Goal: Task Accomplishment & Management: Complete application form

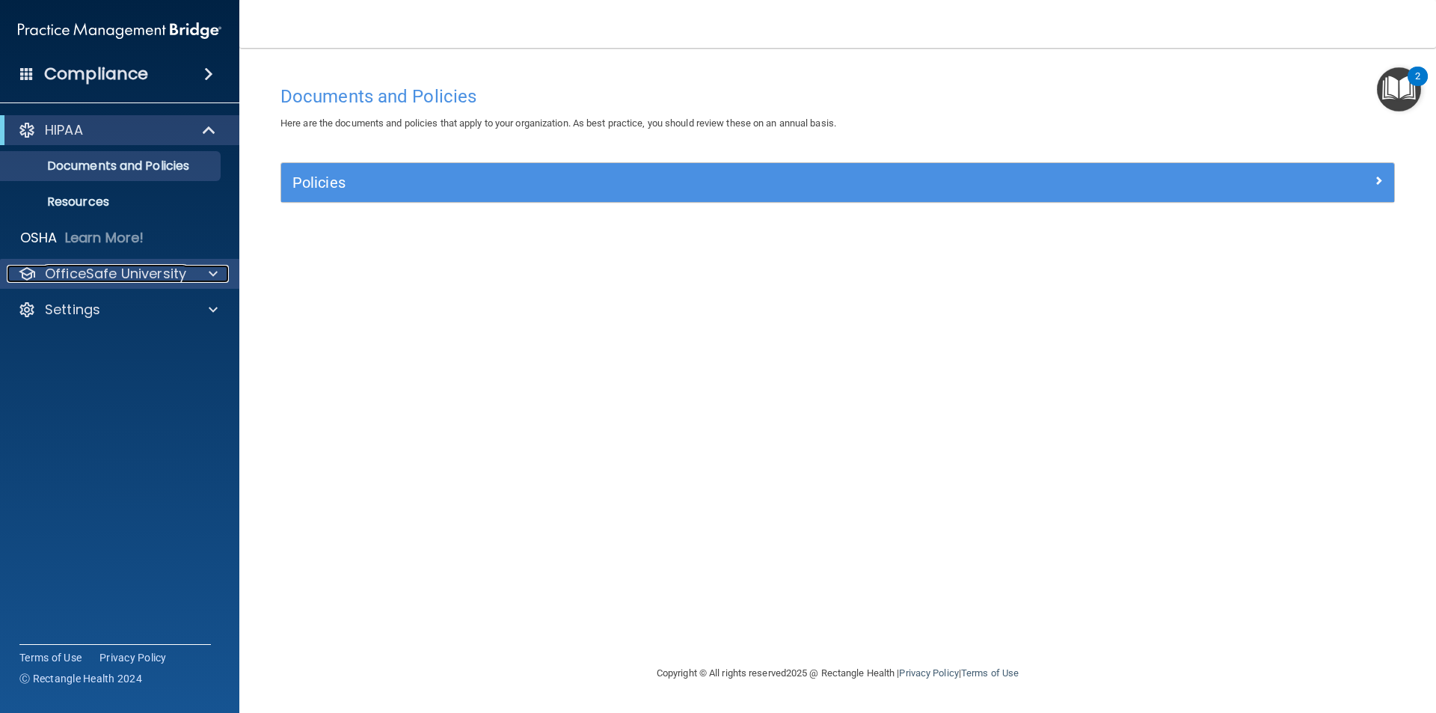
click at [174, 275] on p "OfficeSafe University" at bounding box center [115, 274] width 141 height 18
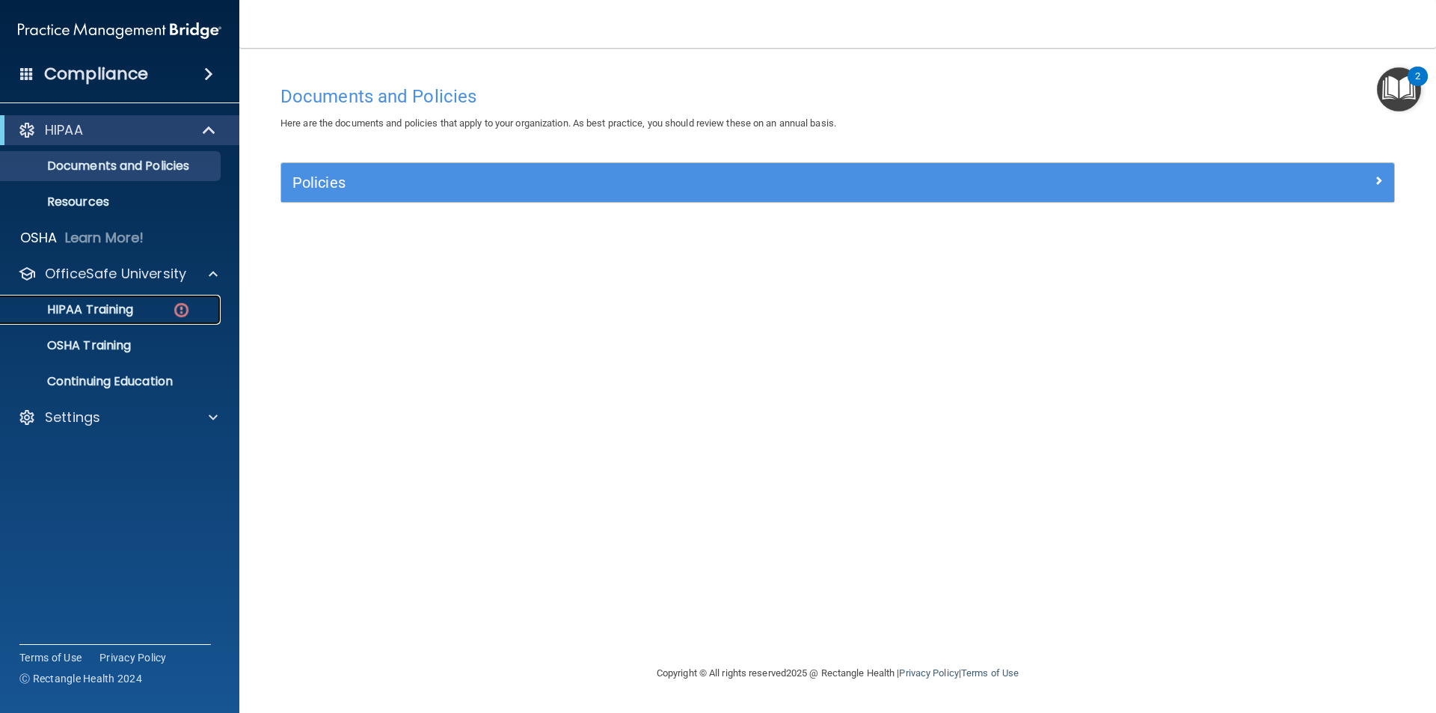
click at [132, 314] on p "HIPAA Training" at bounding box center [71, 309] width 123 height 15
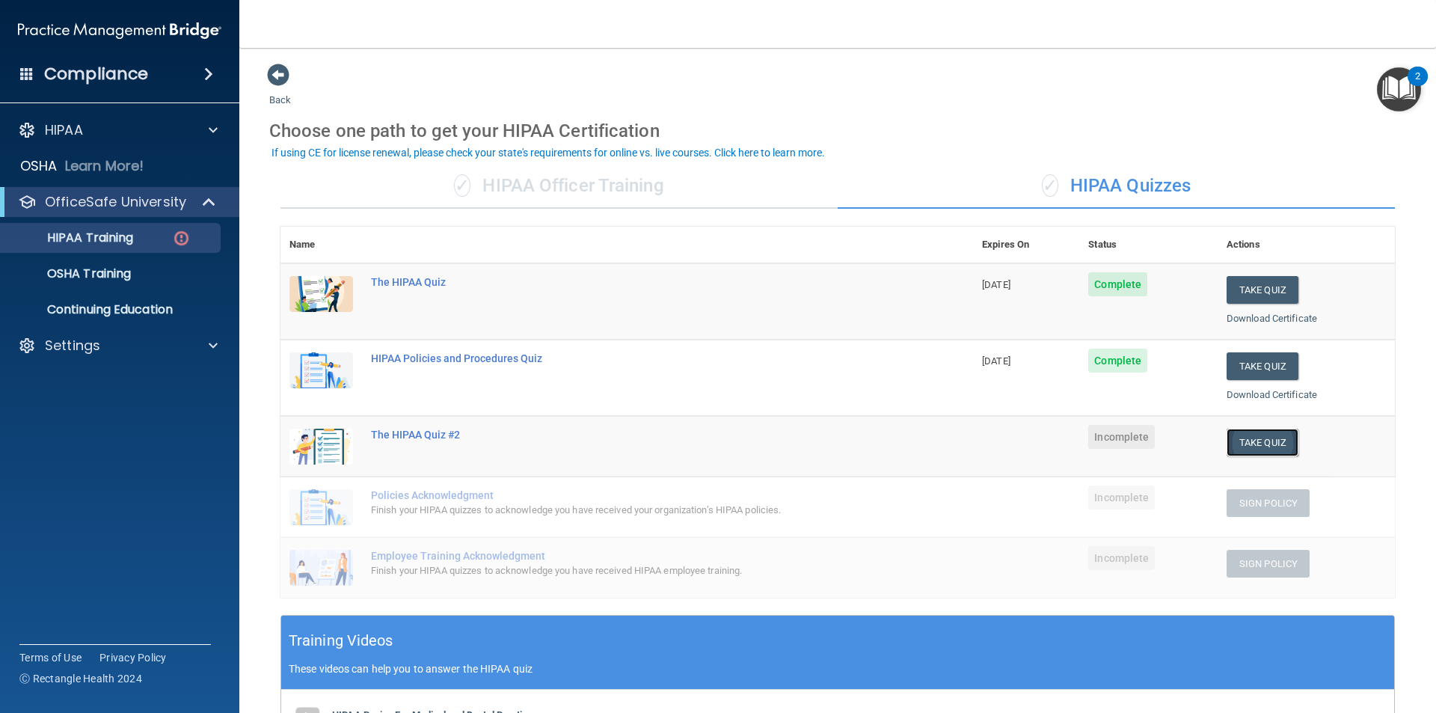
click at [1227, 445] on button "Take Quiz" at bounding box center [1263, 443] width 72 height 28
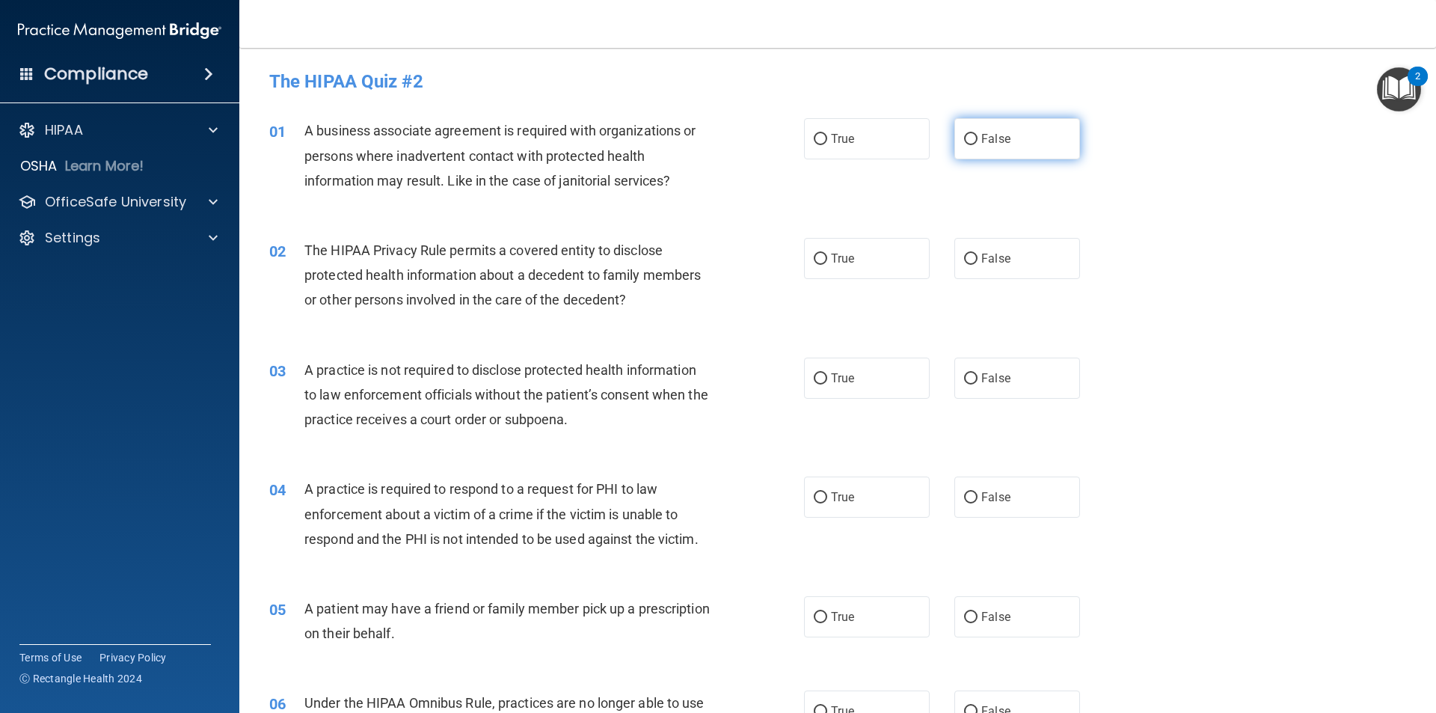
click at [964, 143] on input "False" at bounding box center [970, 139] width 13 height 11
radio input "true"
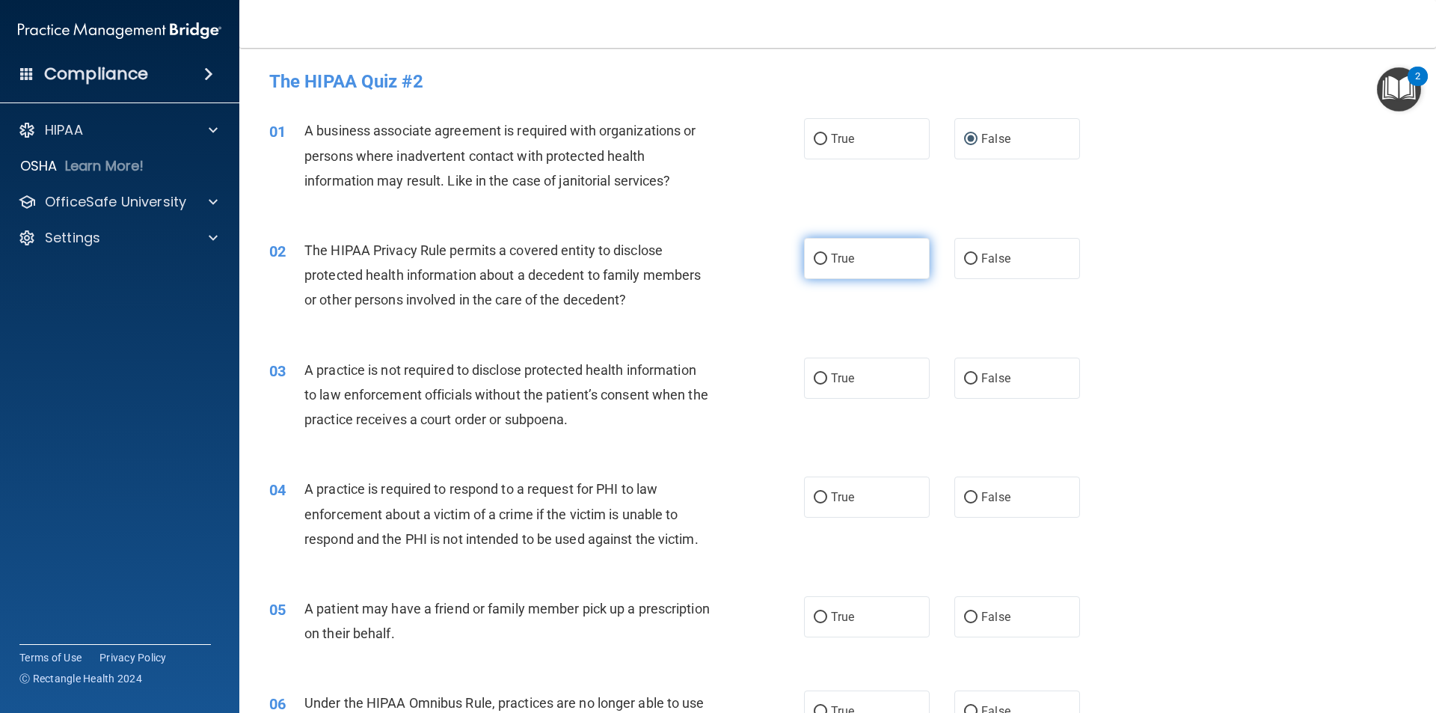
click at [814, 260] on input "True" at bounding box center [820, 259] width 13 height 11
radio input "true"
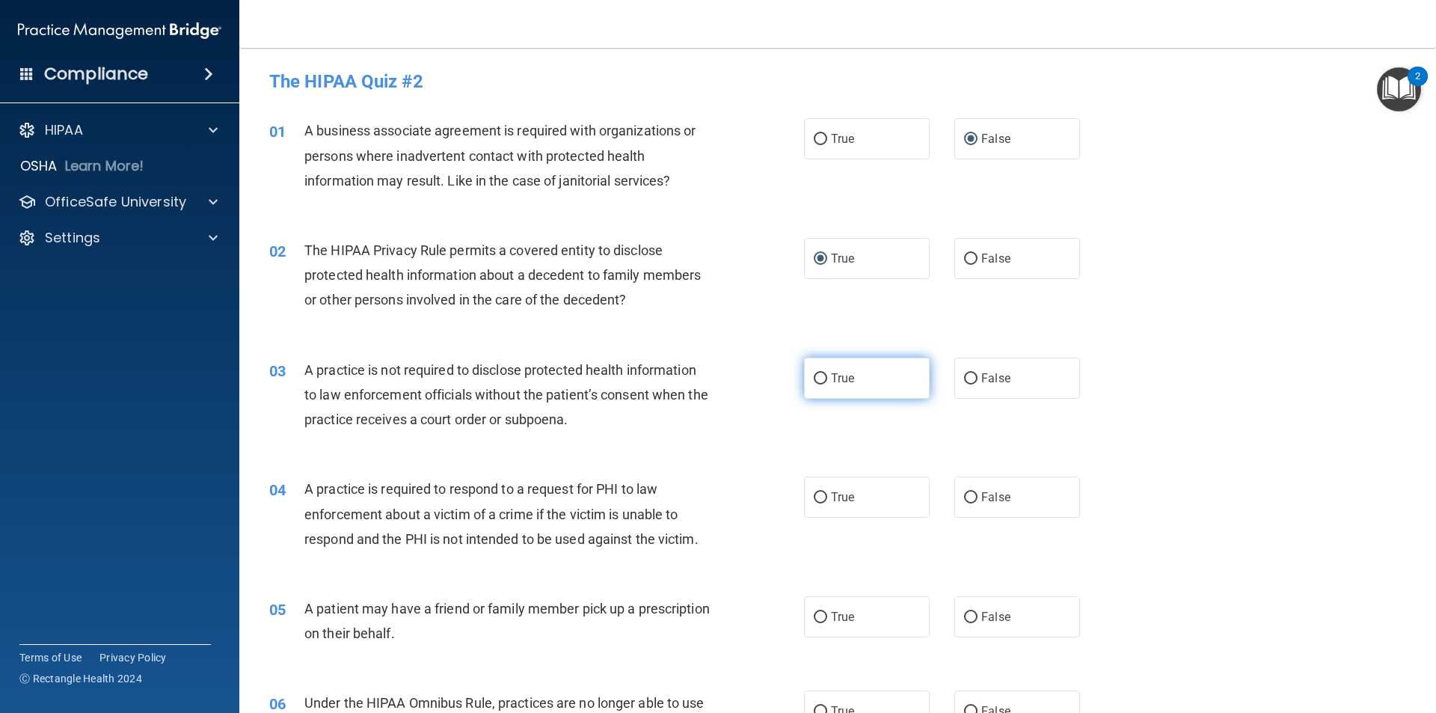
click at [814, 380] on input "True" at bounding box center [820, 378] width 13 height 11
radio input "true"
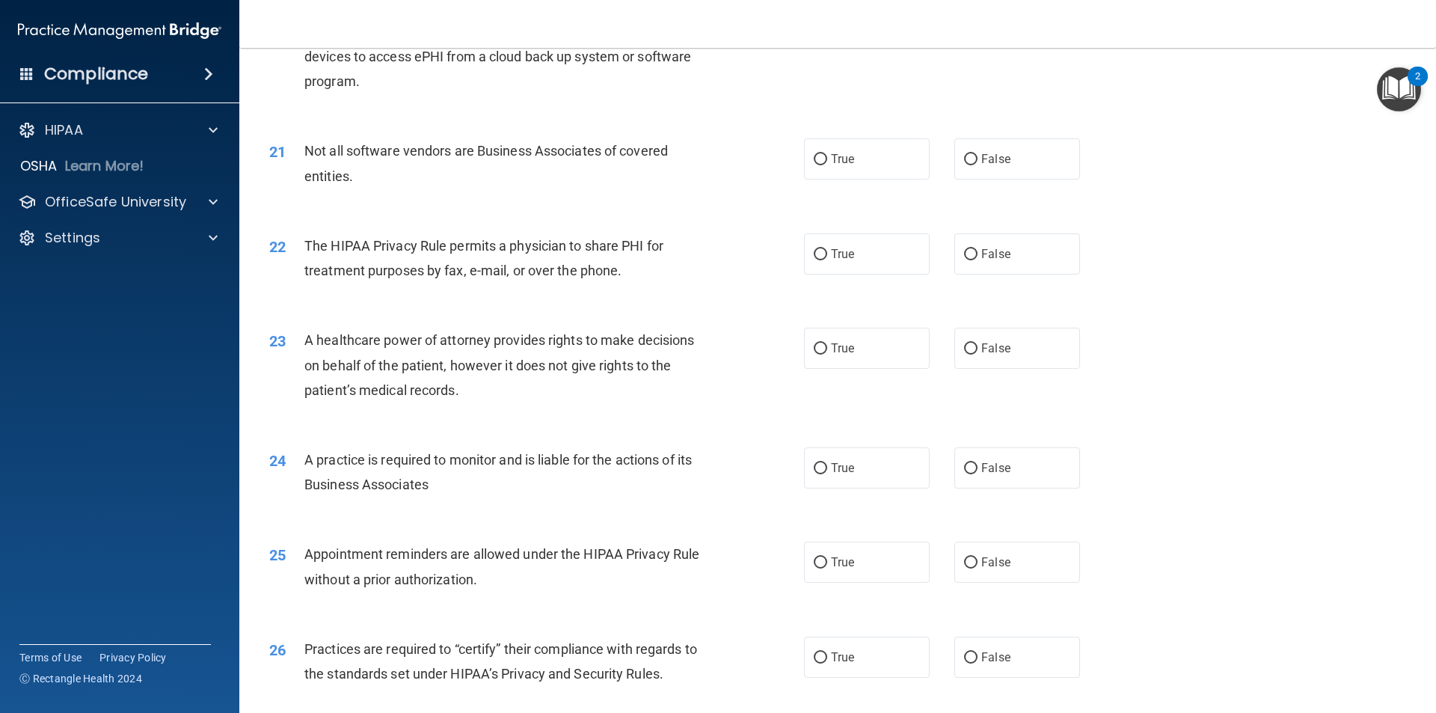
scroll to position [2769, 0]
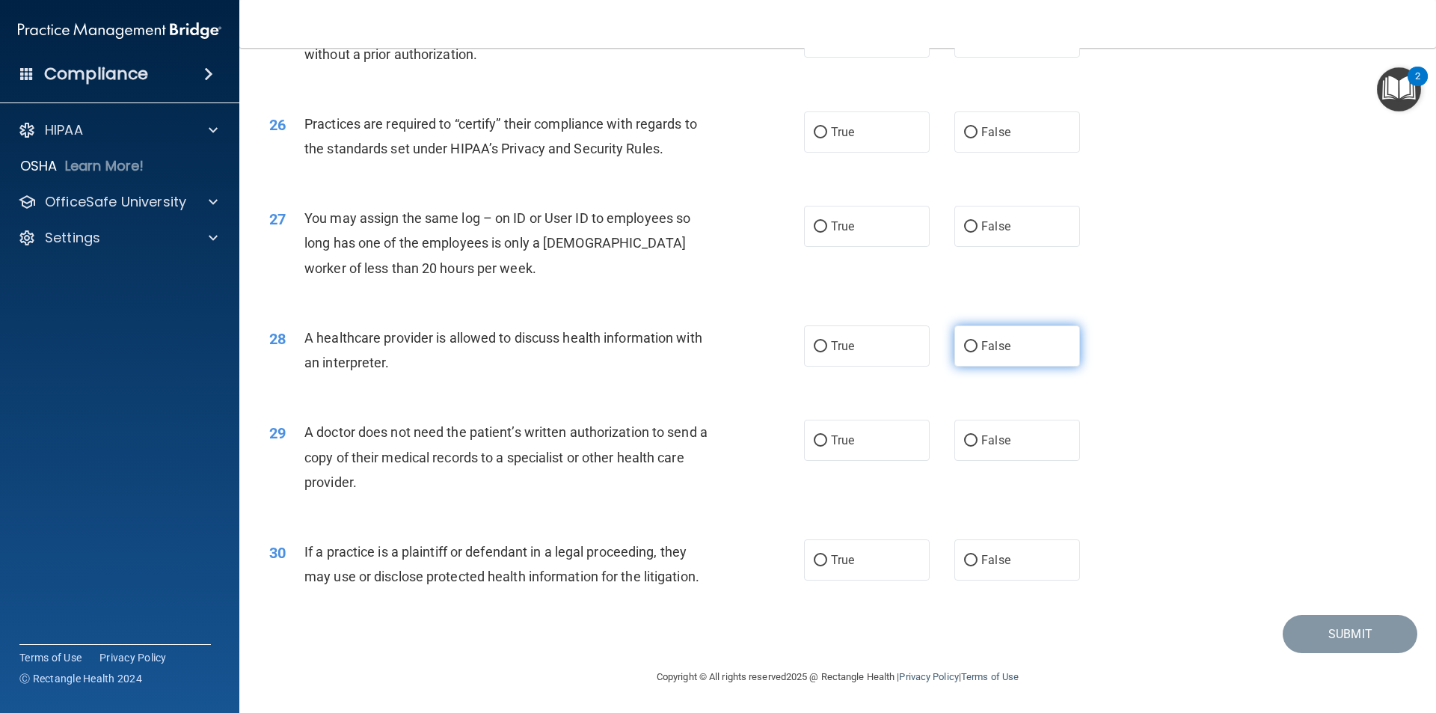
click at [964, 347] on input "False" at bounding box center [970, 346] width 13 height 11
radio input "true"
click at [969, 436] on input "False" at bounding box center [970, 440] width 13 height 11
radio input "true"
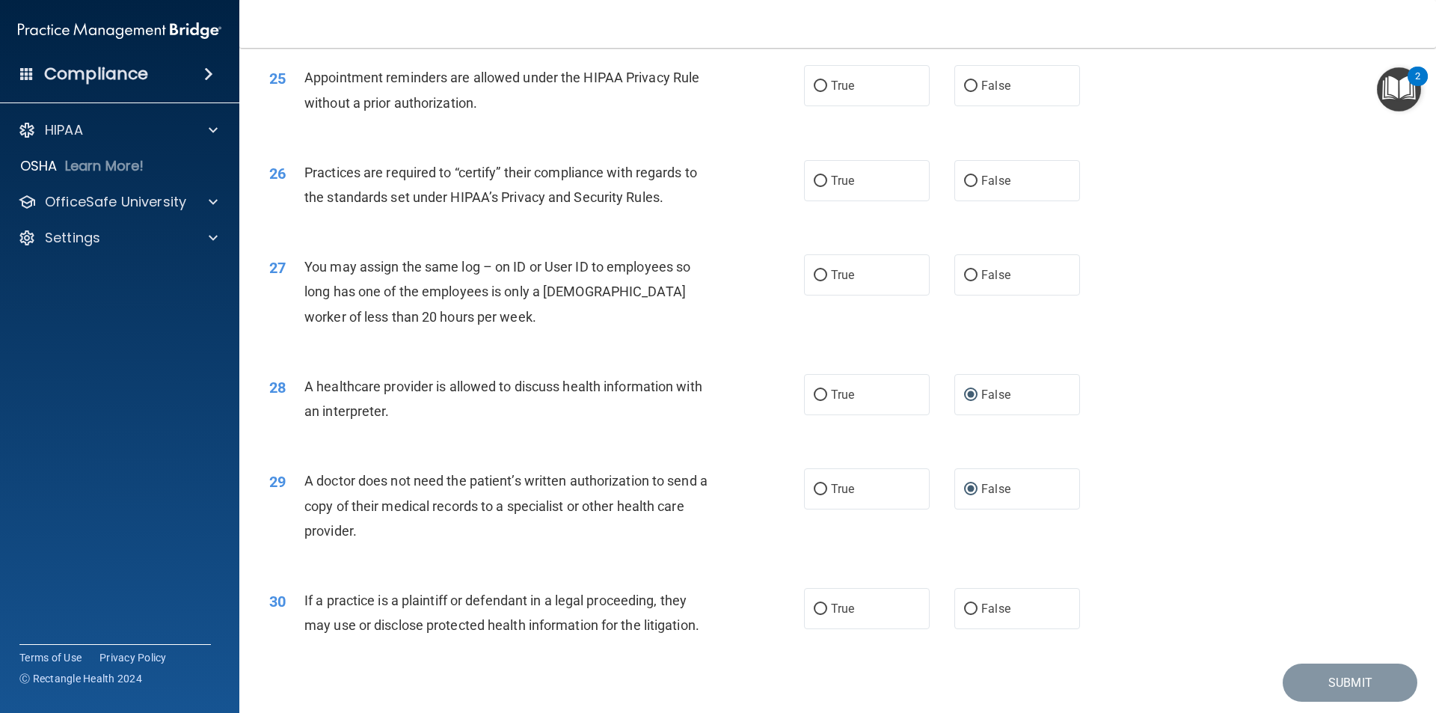
scroll to position [2694, 0]
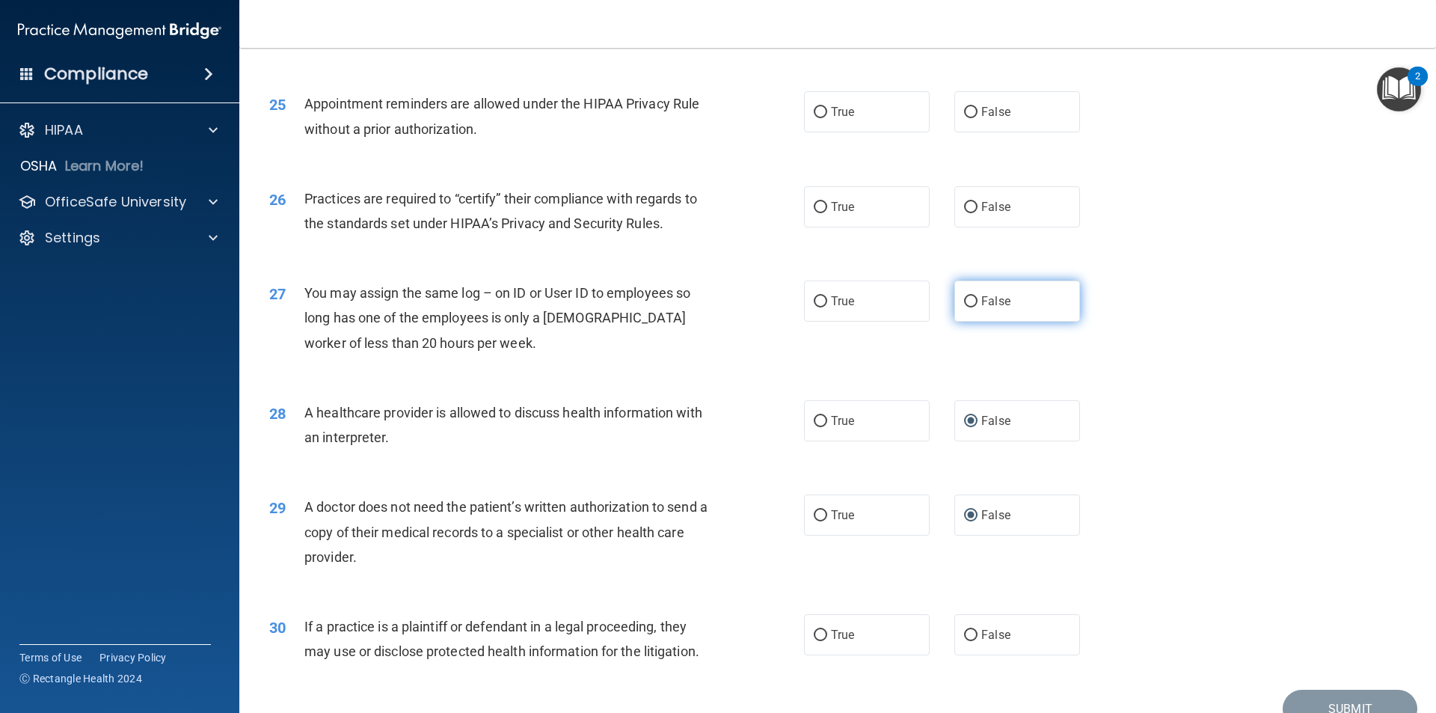
click at [964, 298] on input "False" at bounding box center [970, 301] width 13 height 11
radio input "true"
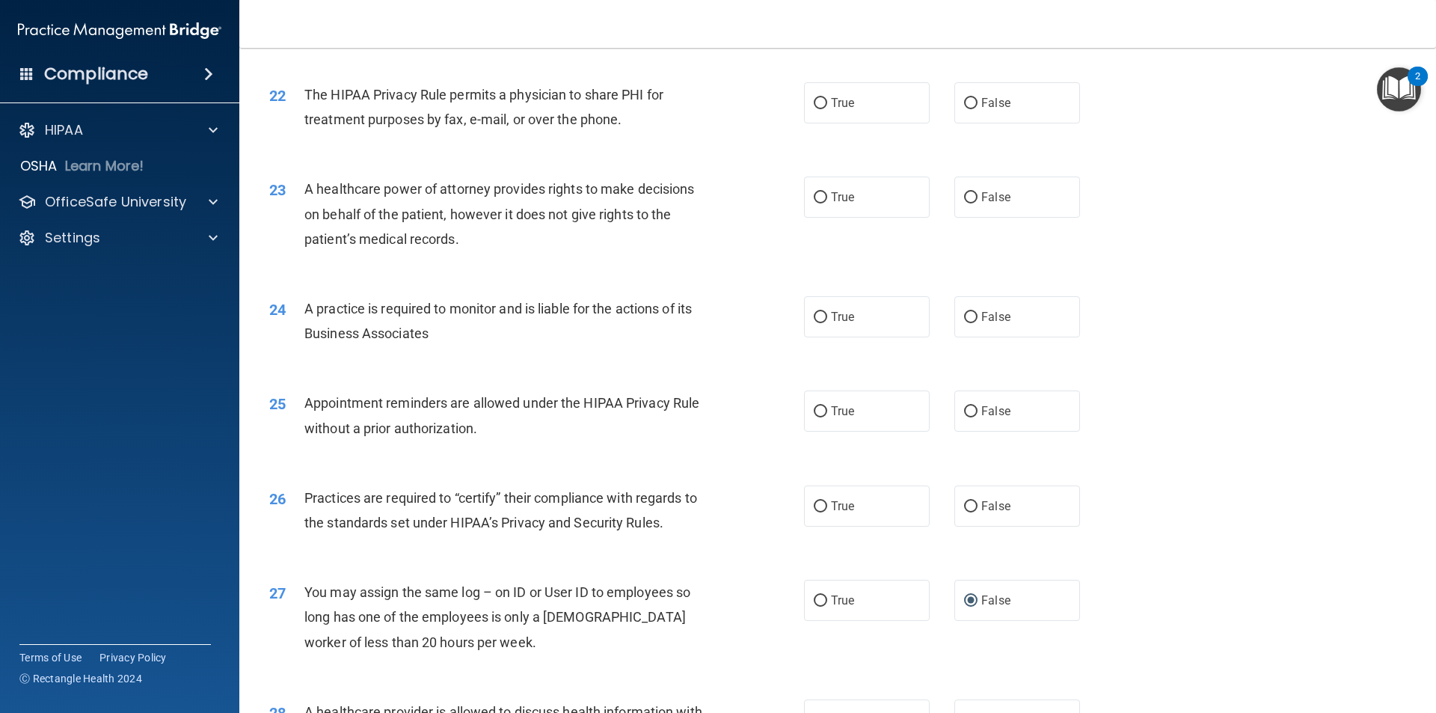
scroll to position [2320, 0]
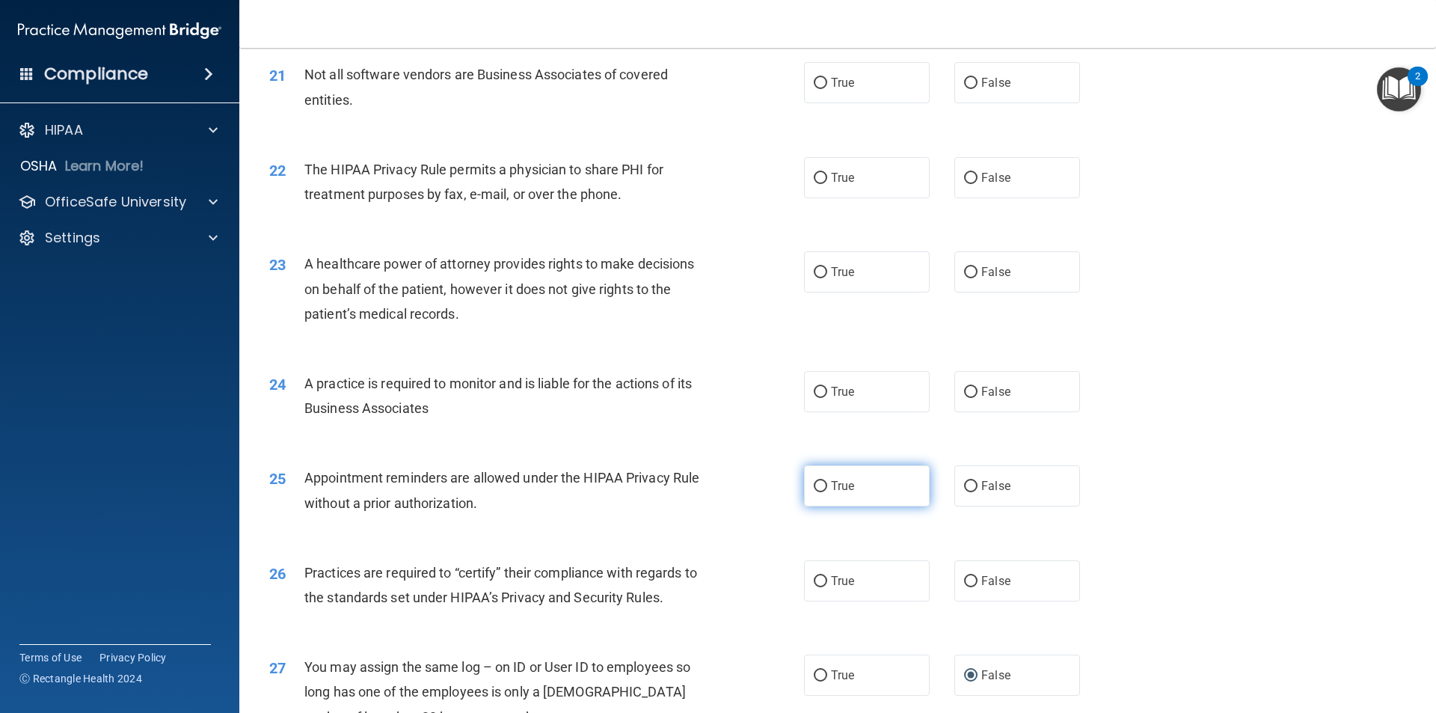
click at [818, 485] on input "True" at bounding box center [820, 486] width 13 height 11
radio input "true"
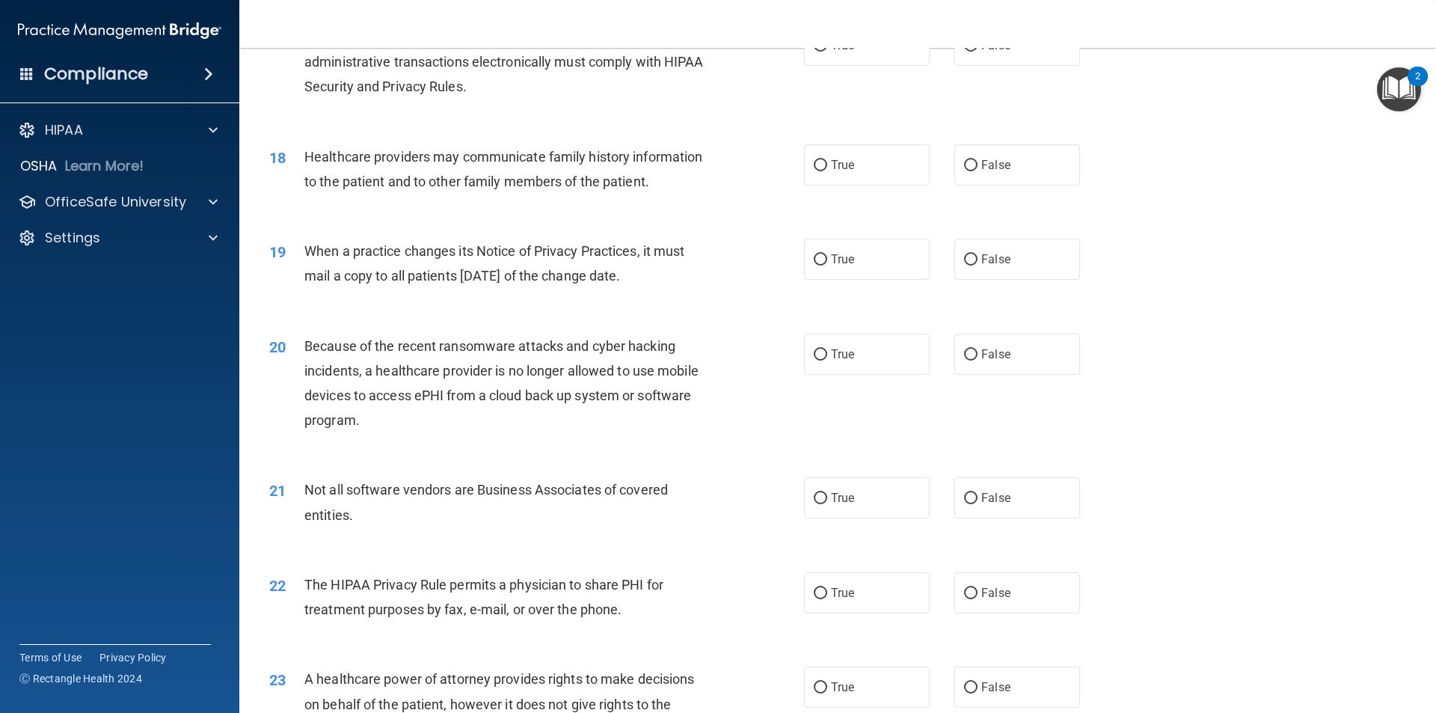
scroll to position [1872, 0]
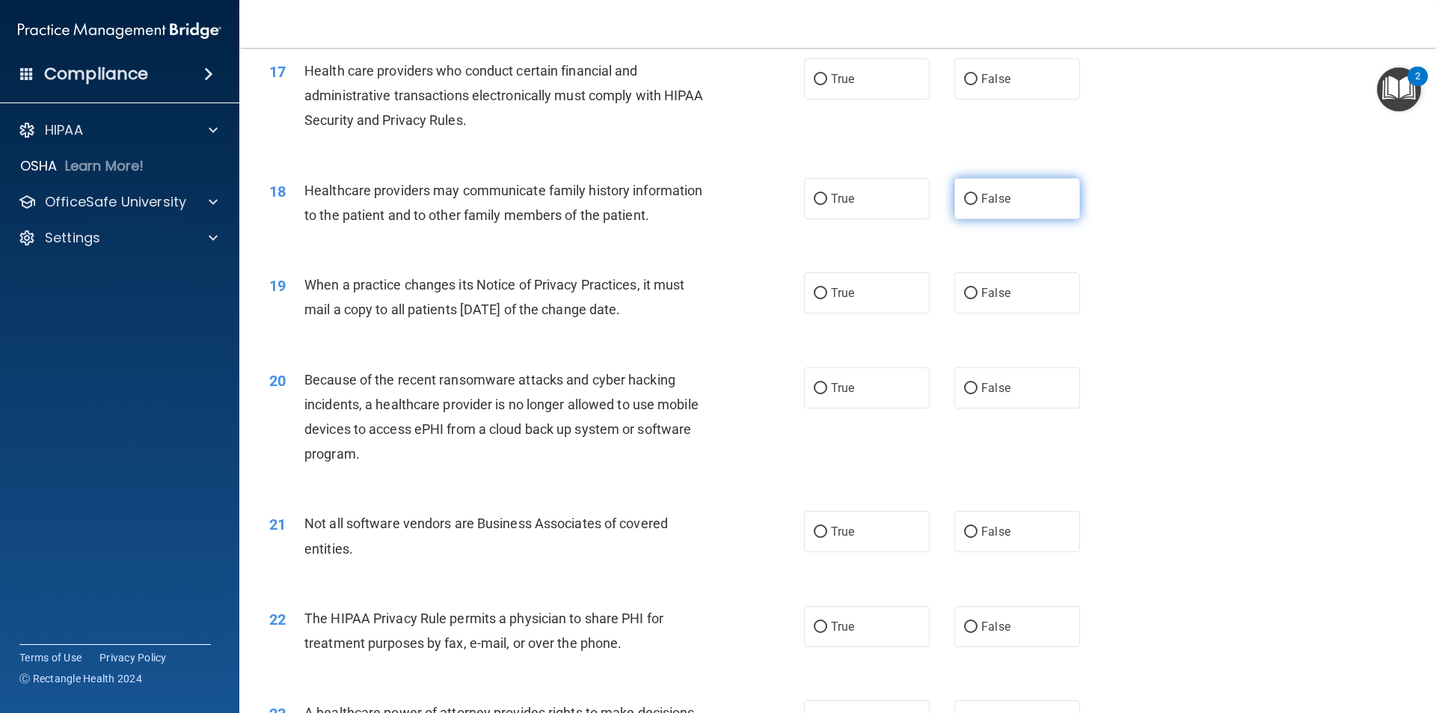
click at [964, 202] on input "False" at bounding box center [970, 199] width 13 height 11
radio input "true"
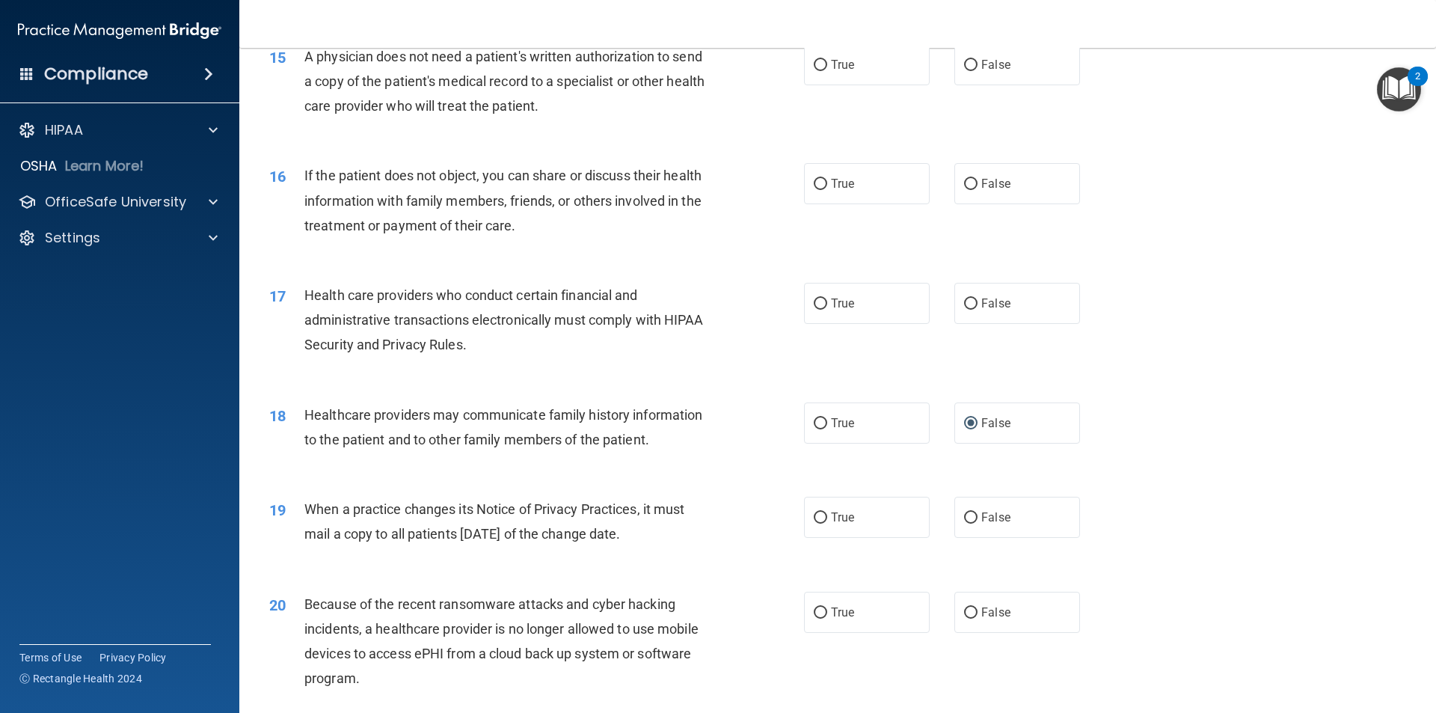
scroll to position [1572, 0]
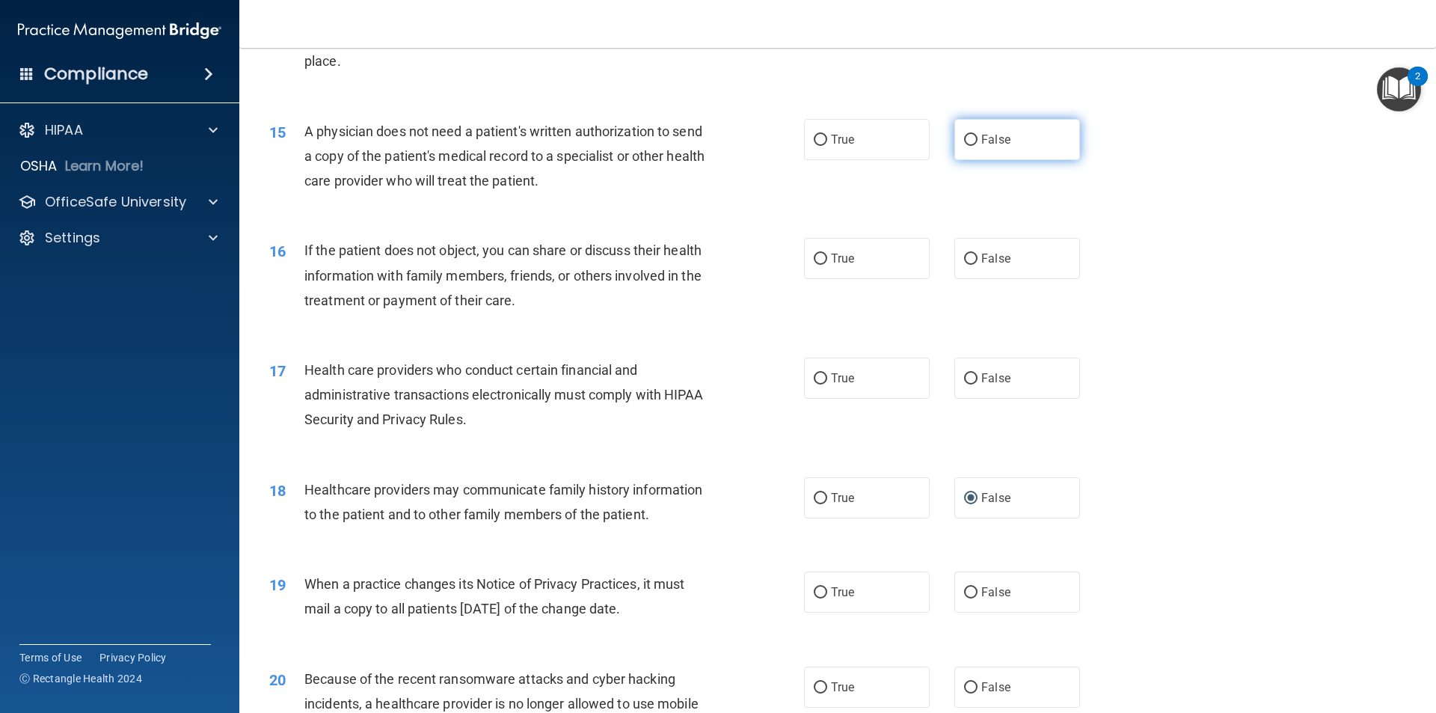
click at [964, 144] on input "False" at bounding box center [970, 140] width 13 height 11
radio input "true"
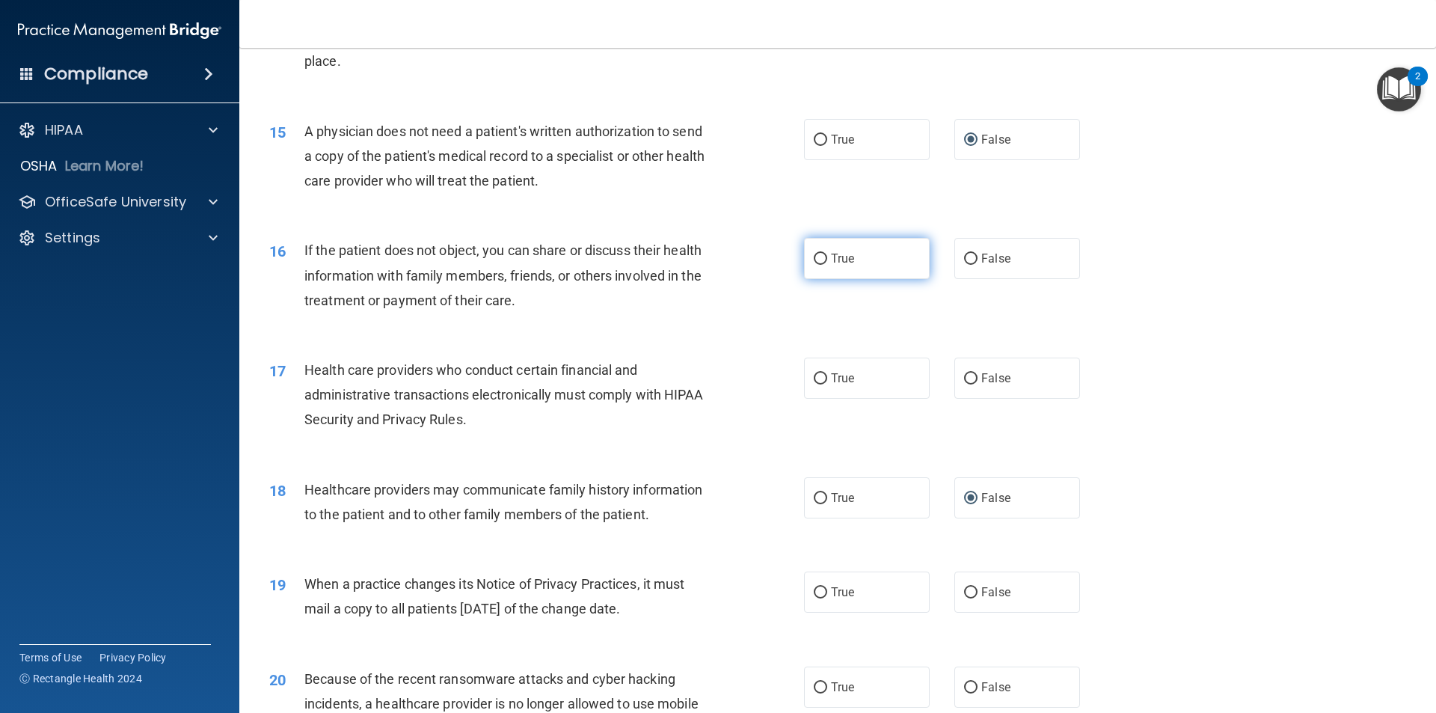
click at [817, 260] on input "True" at bounding box center [820, 259] width 13 height 11
radio input "true"
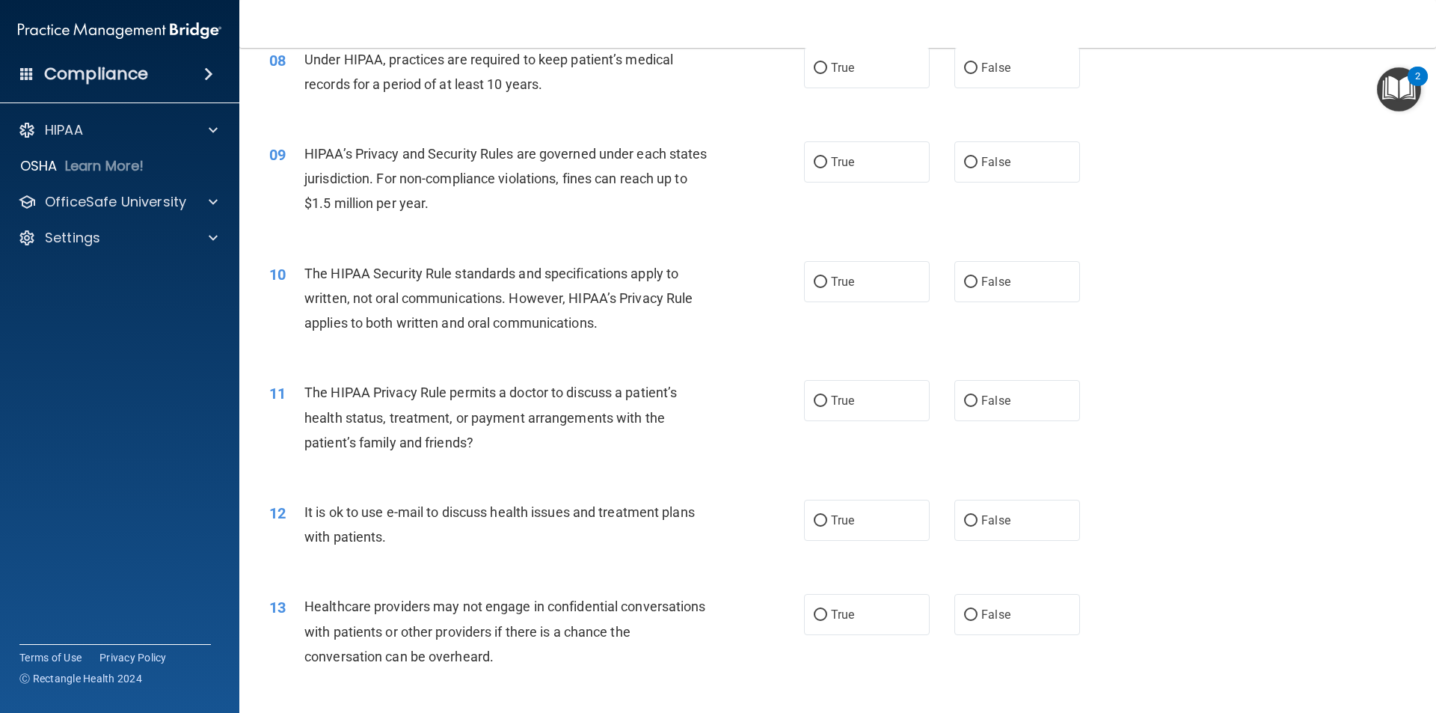
scroll to position [824, 0]
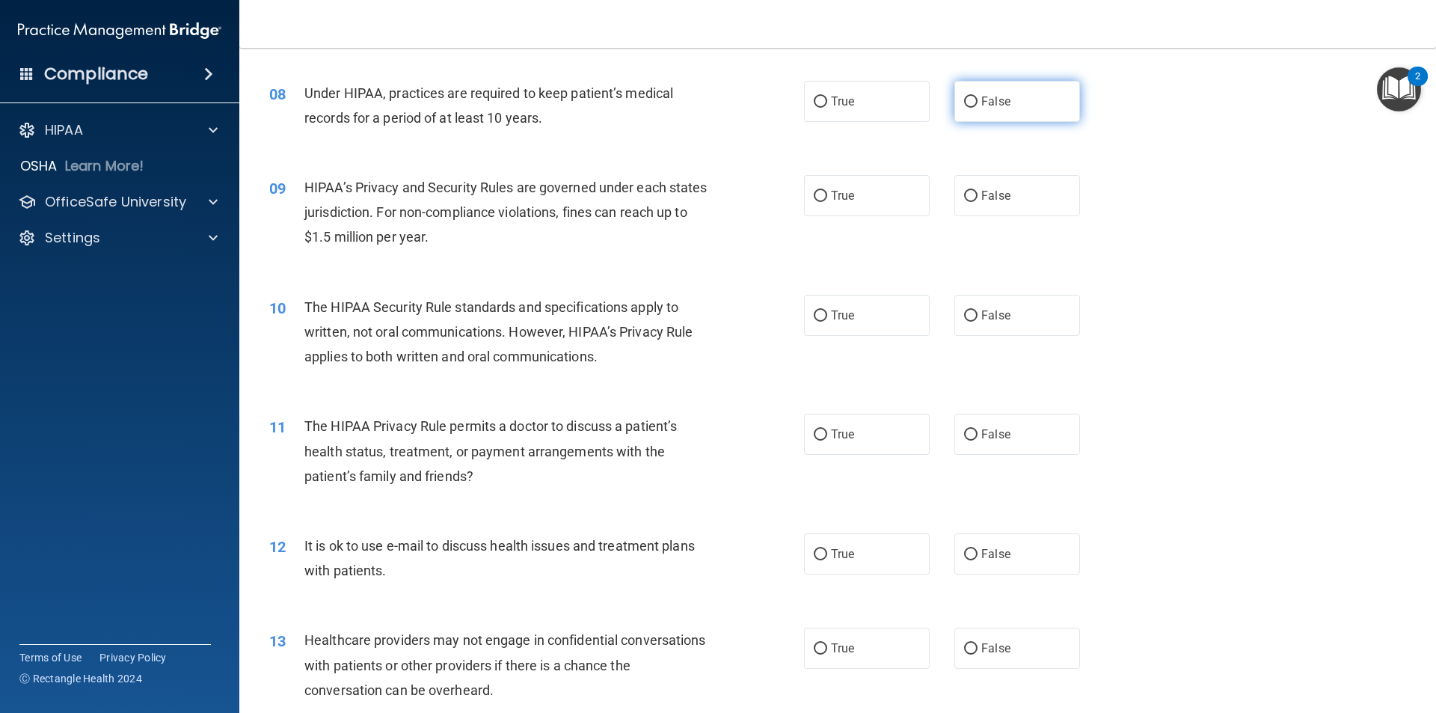
click at [969, 110] on label "False" at bounding box center [1017, 101] width 126 height 41
click at [969, 108] on input "False" at bounding box center [970, 101] width 13 height 11
radio input "true"
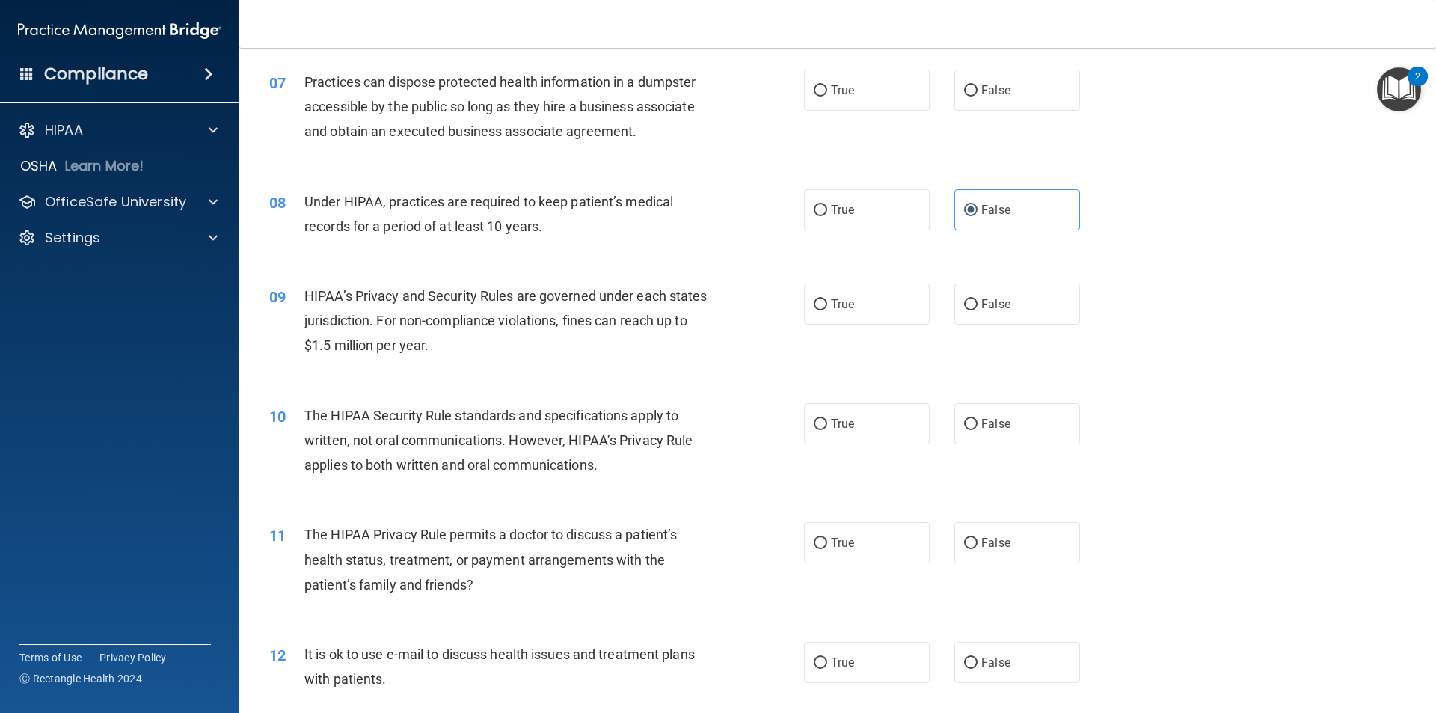
scroll to position [675, 0]
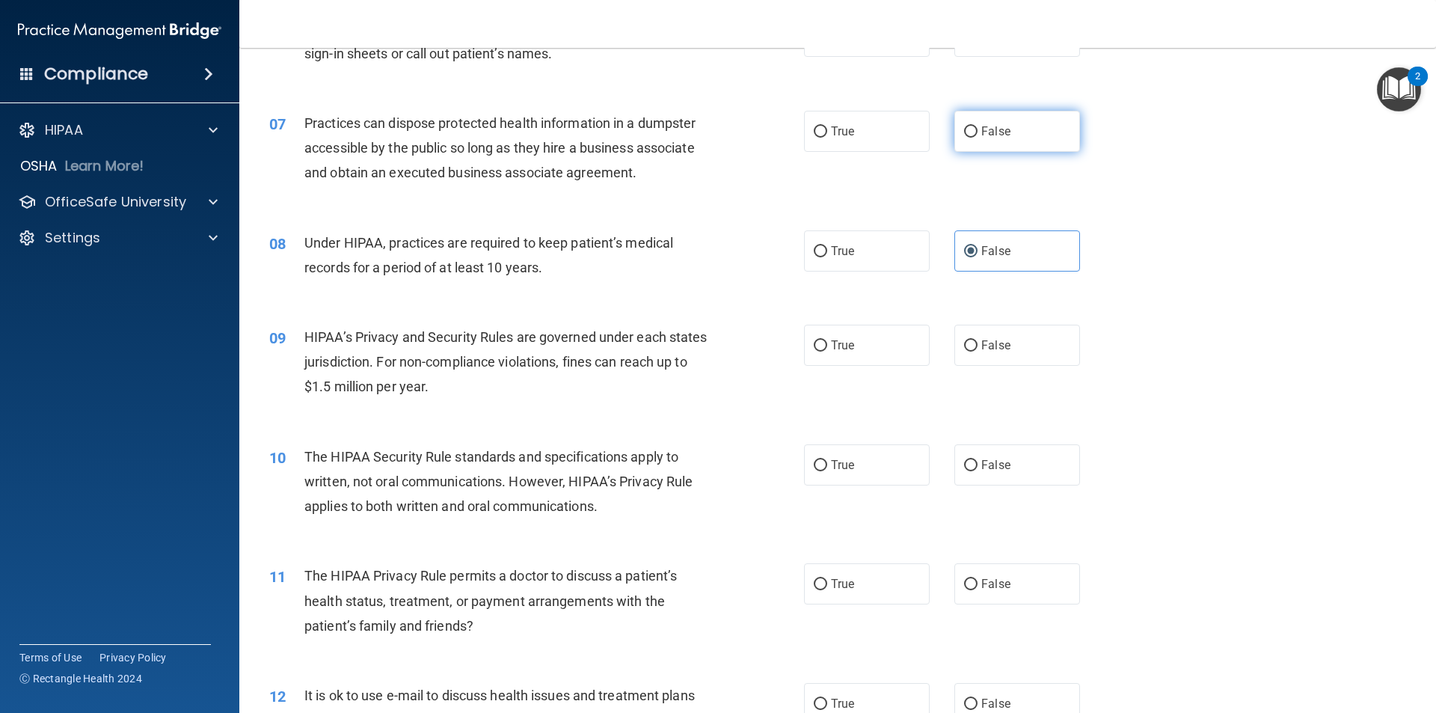
click at [964, 132] on input "False" at bounding box center [970, 131] width 13 height 11
radio input "true"
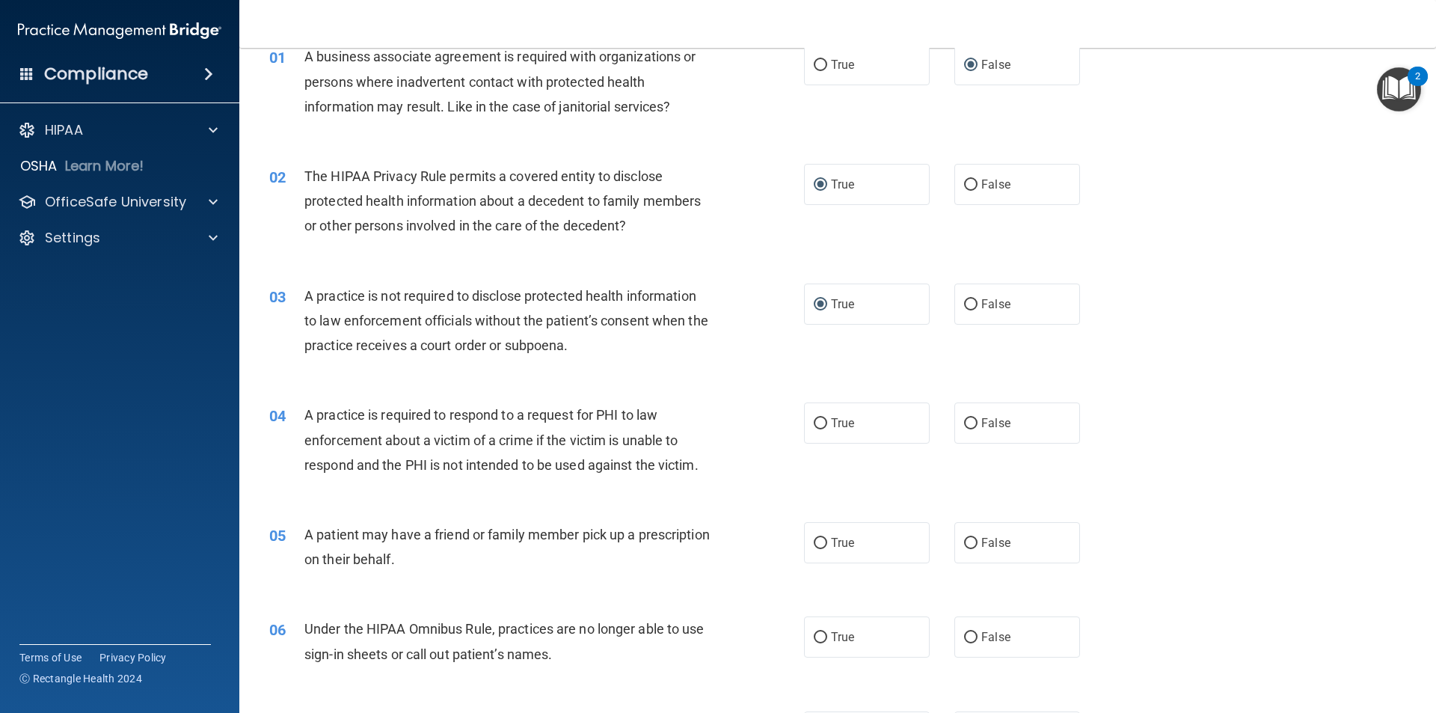
scroll to position [75, 0]
click at [964, 545] on input "False" at bounding box center [970, 542] width 13 height 11
radio input "true"
click at [964, 545] on input "False" at bounding box center [970, 542] width 13 height 11
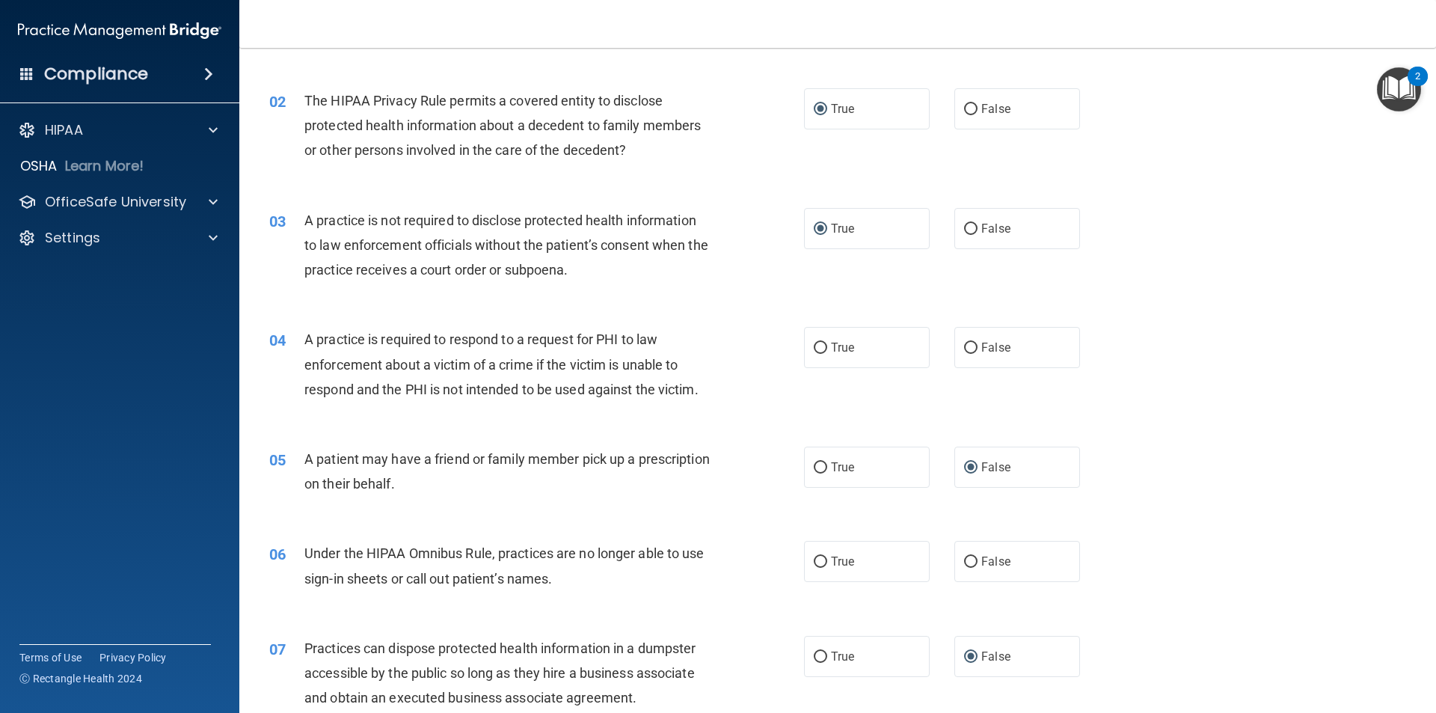
scroll to position [224, 0]
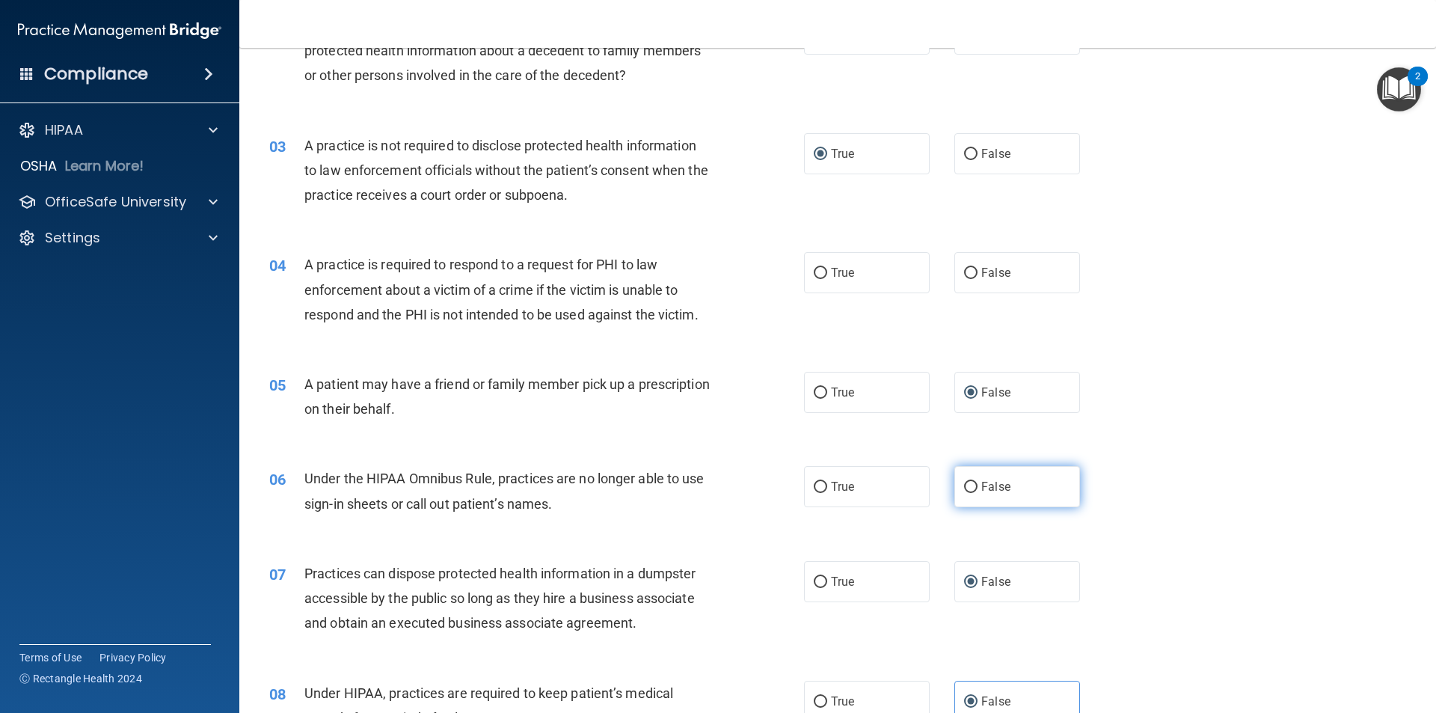
click at [964, 491] on input "False" at bounding box center [970, 487] width 13 height 11
radio input "true"
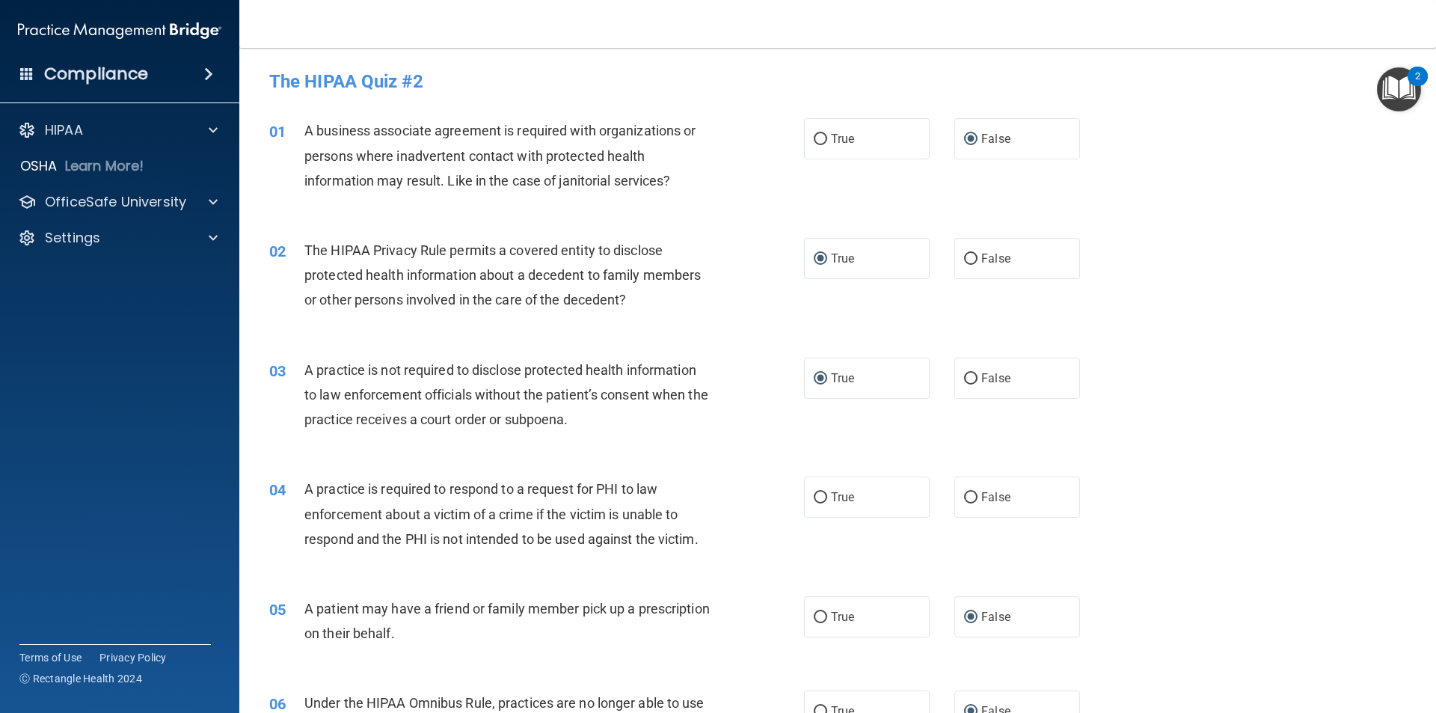
scroll to position [75, 0]
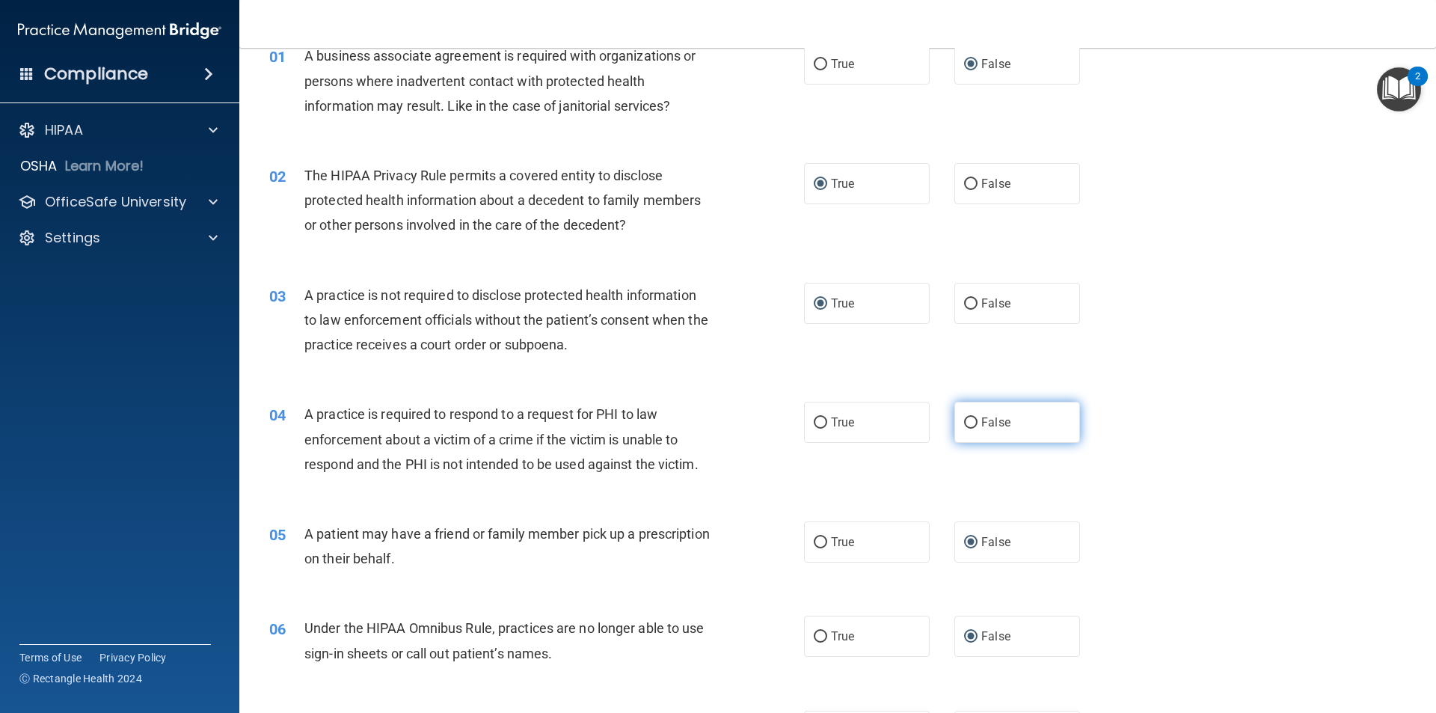
click at [964, 423] on input "False" at bounding box center [970, 422] width 13 height 11
radio input "true"
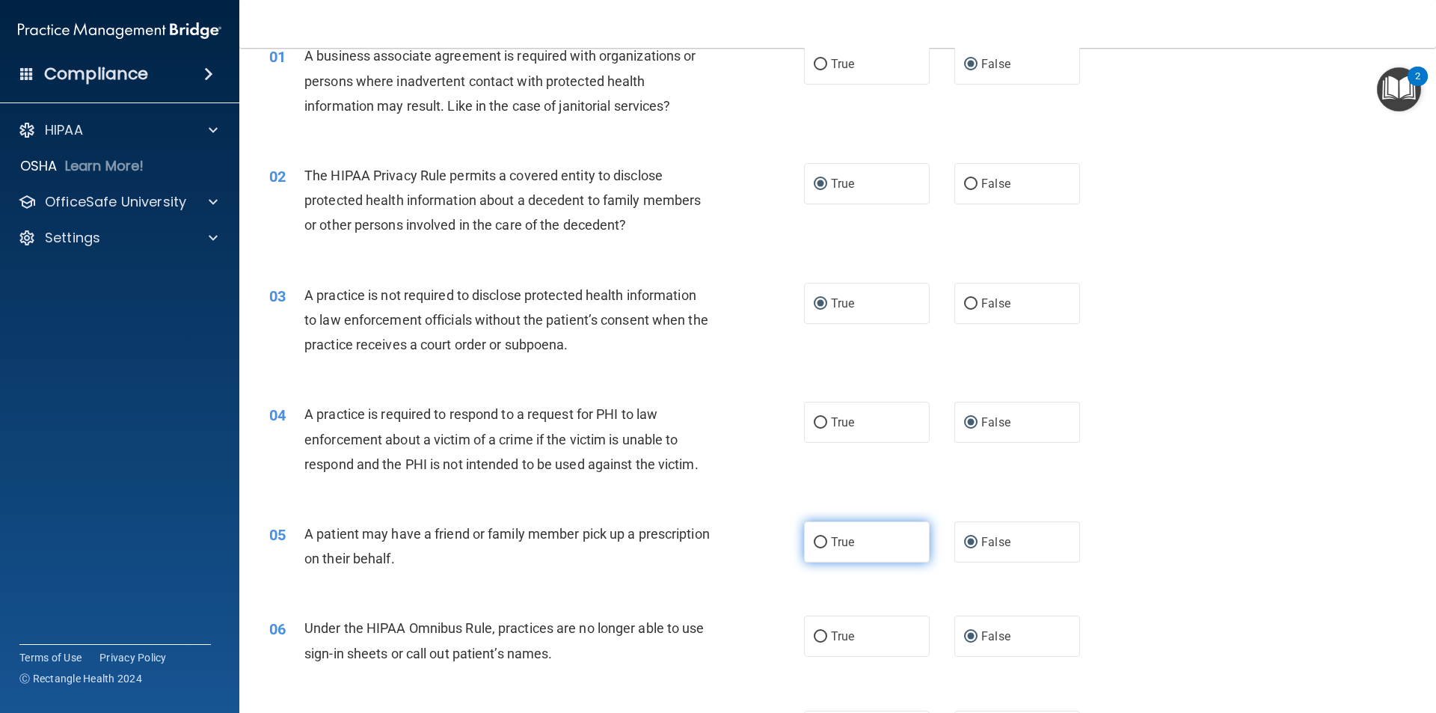
click at [814, 540] on input "True" at bounding box center [820, 542] width 13 height 11
radio input "true"
radio input "false"
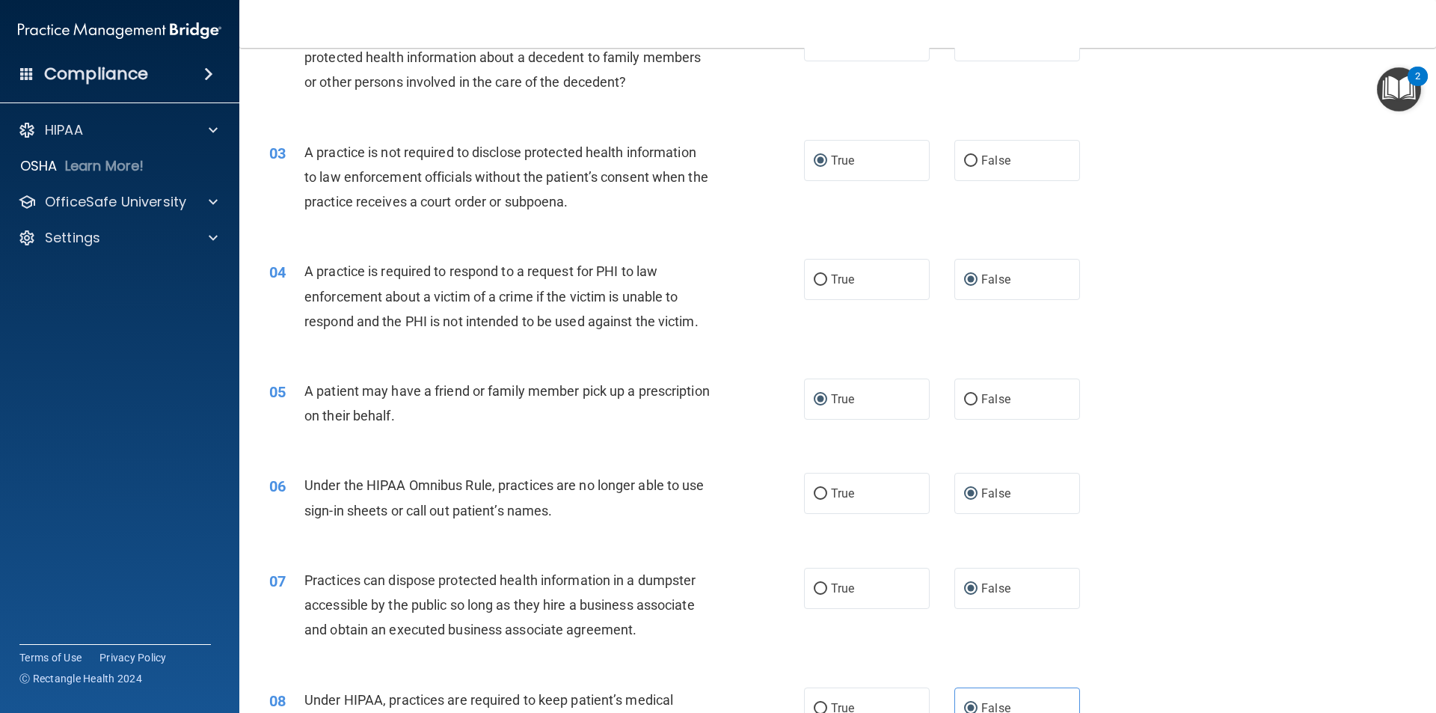
scroll to position [224, 0]
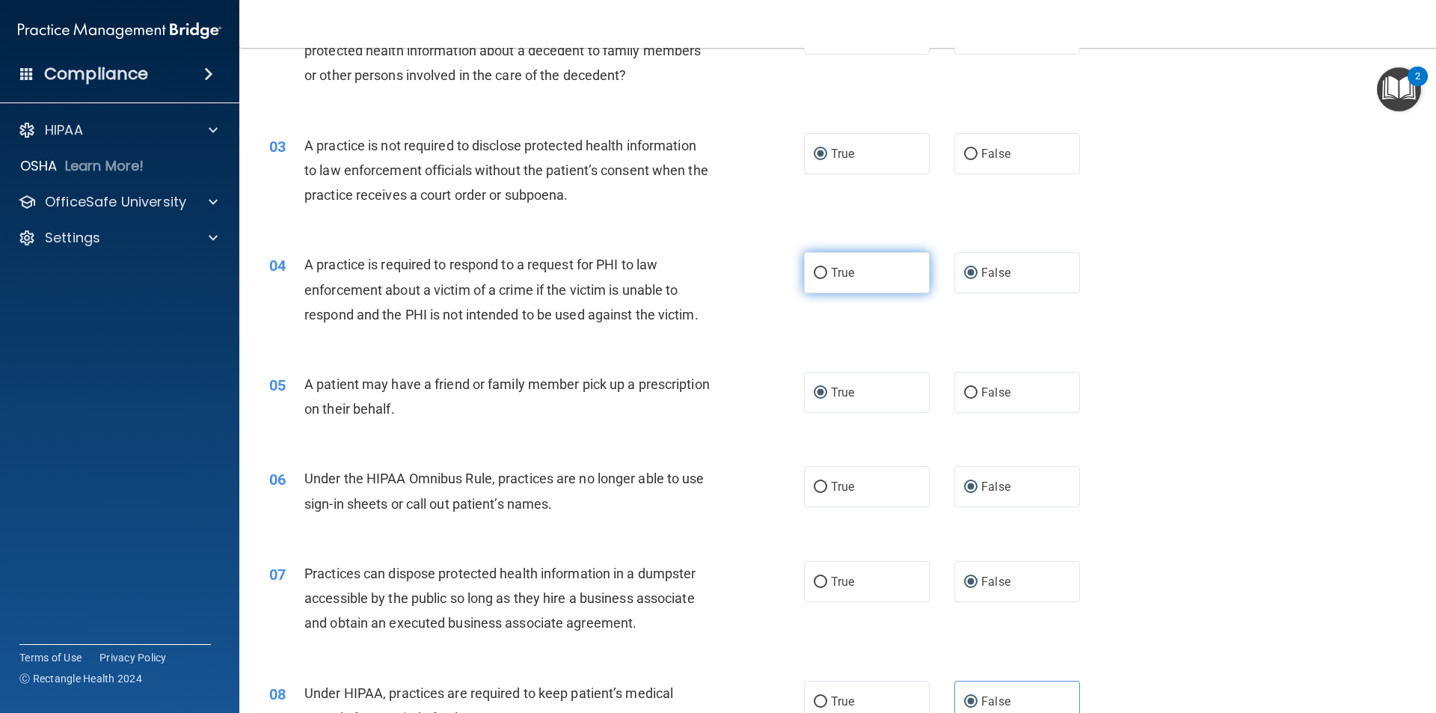
click at [814, 273] on input "True" at bounding box center [820, 273] width 13 height 11
radio input "true"
radio input "false"
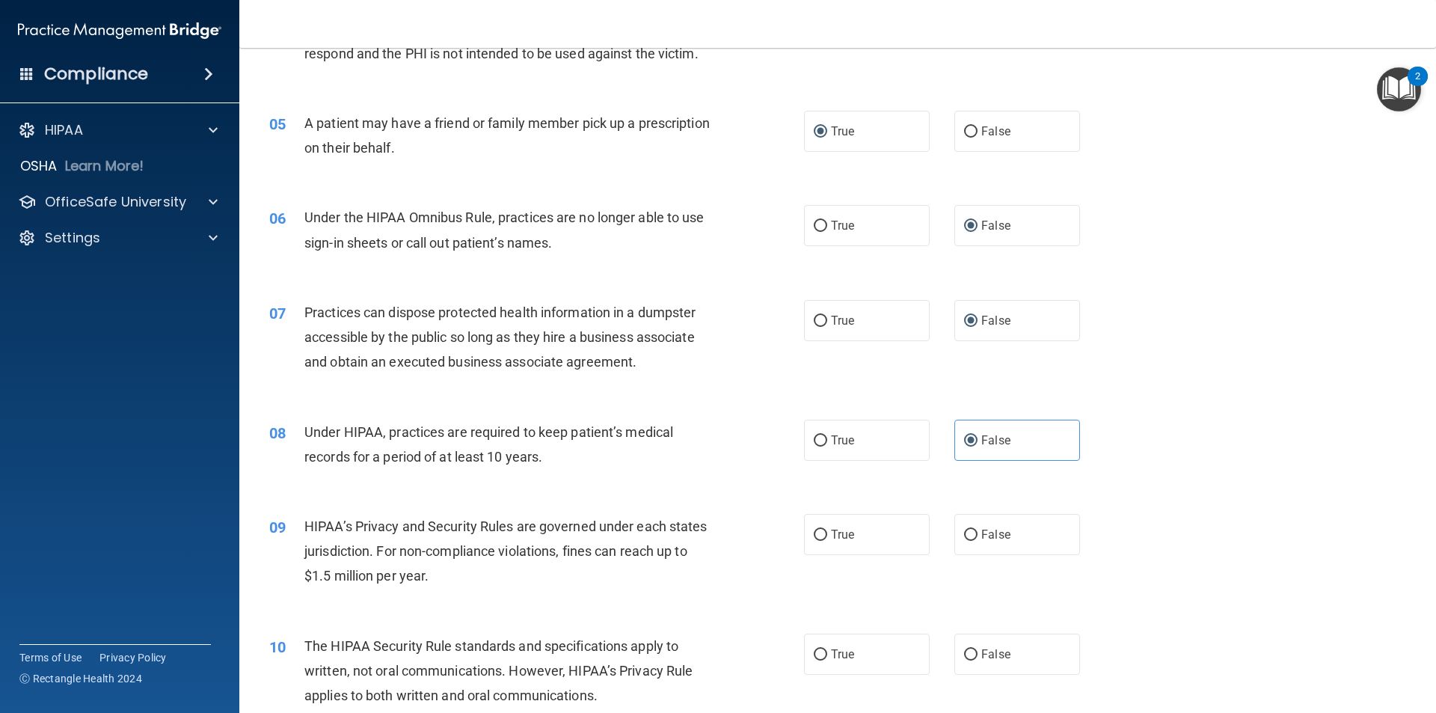
scroll to position [524, 0]
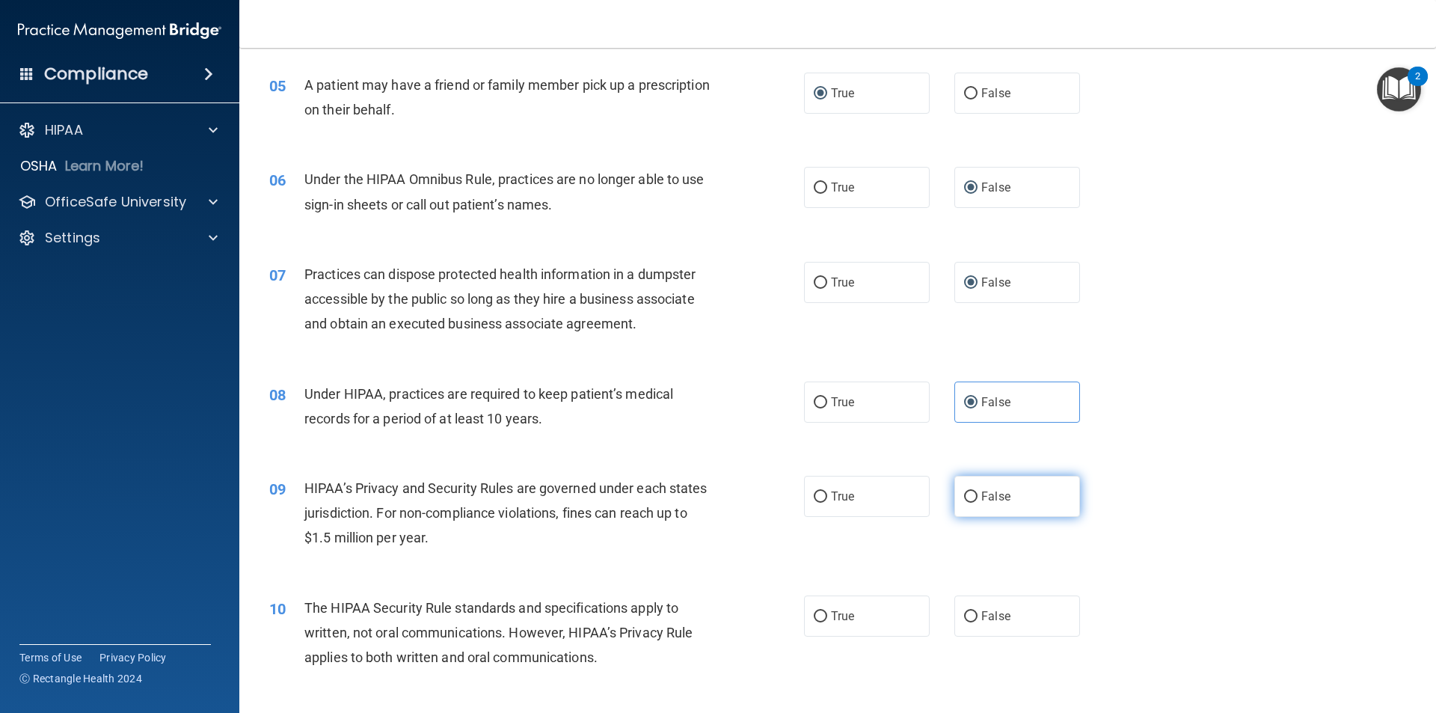
click at [969, 491] on input "False" at bounding box center [970, 496] width 13 height 11
radio input "true"
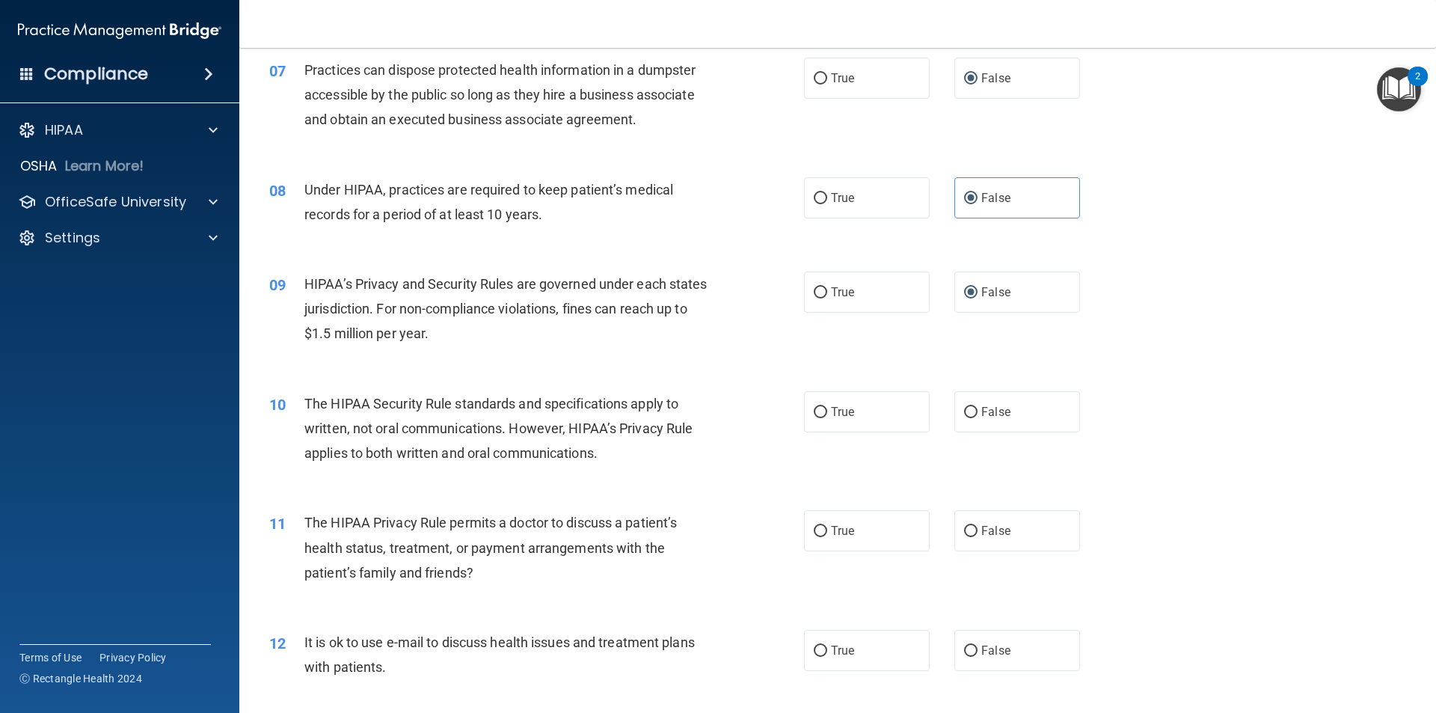
scroll to position [748, 0]
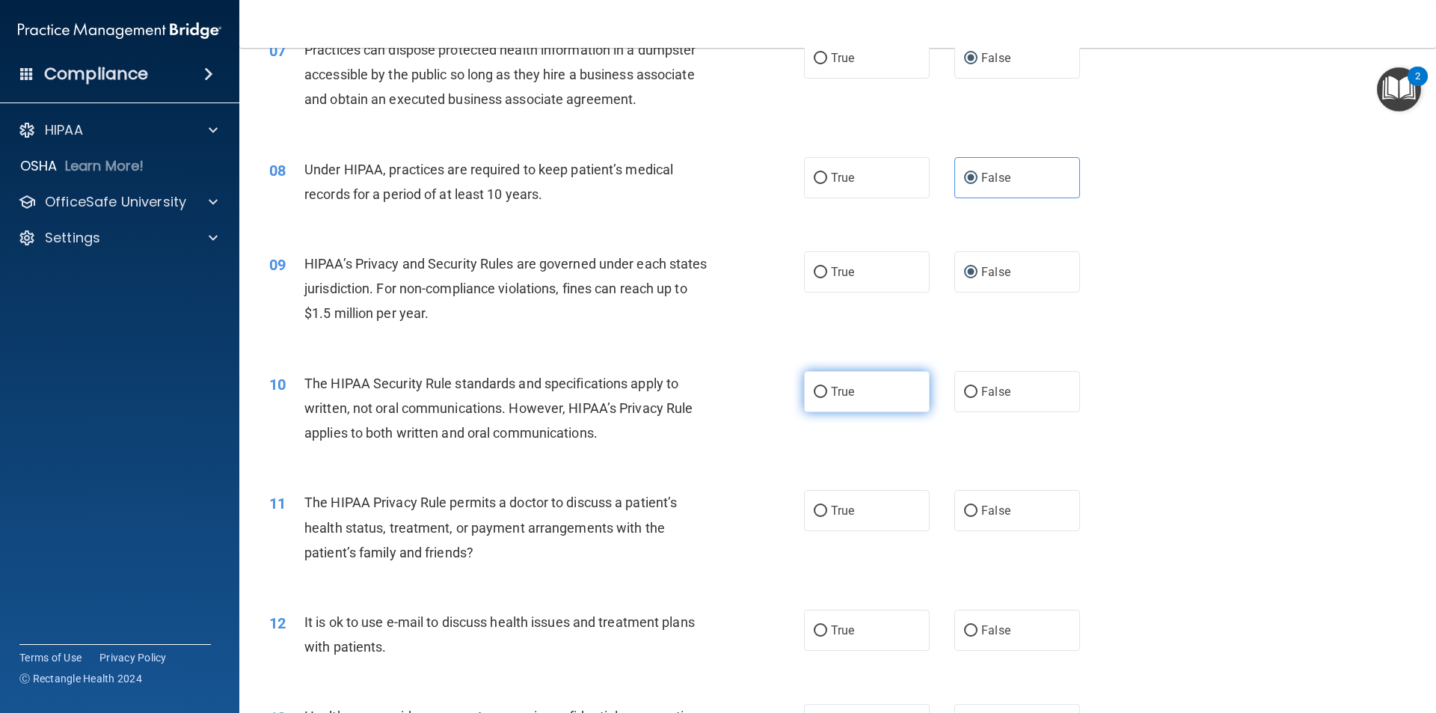
click at [813, 398] on label "True" at bounding box center [867, 391] width 126 height 41
click at [814, 398] on input "True" at bounding box center [820, 392] width 13 height 11
radio input "true"
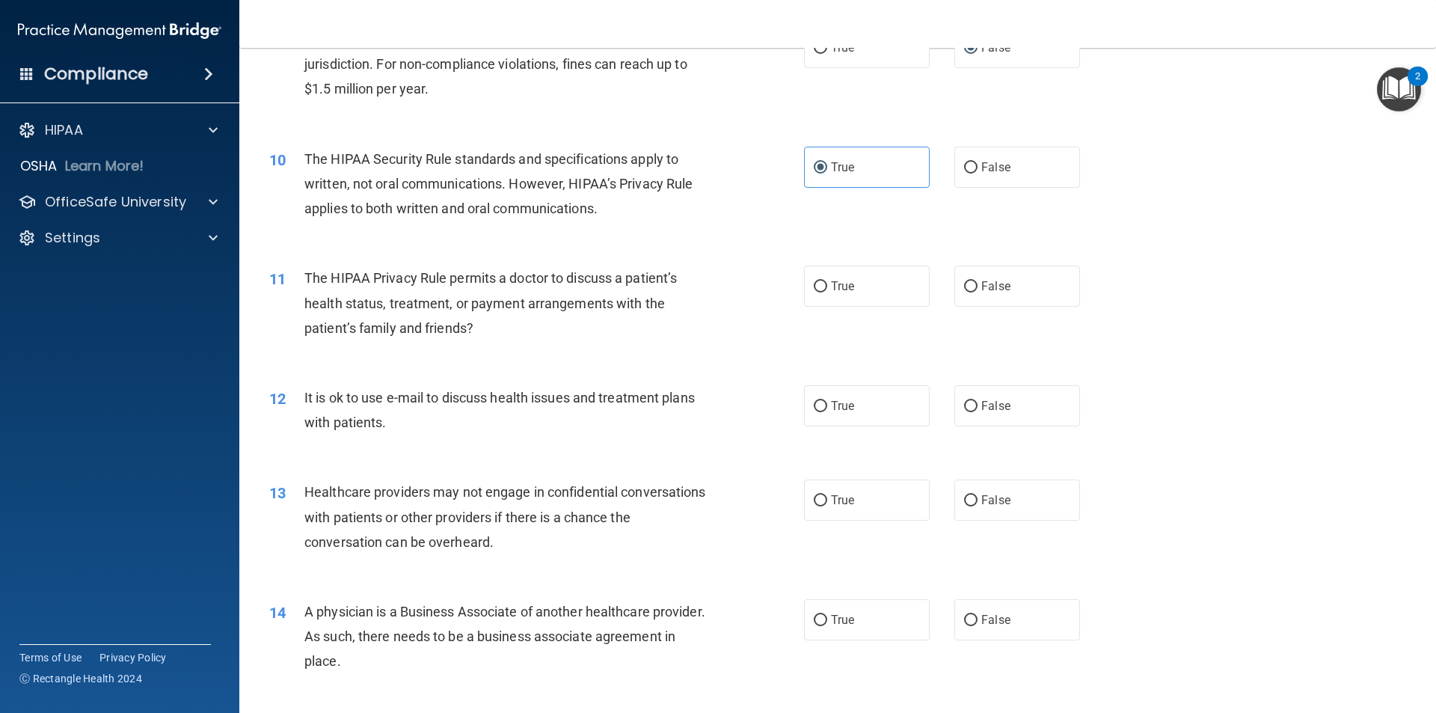
scroll to position [1047, 0]
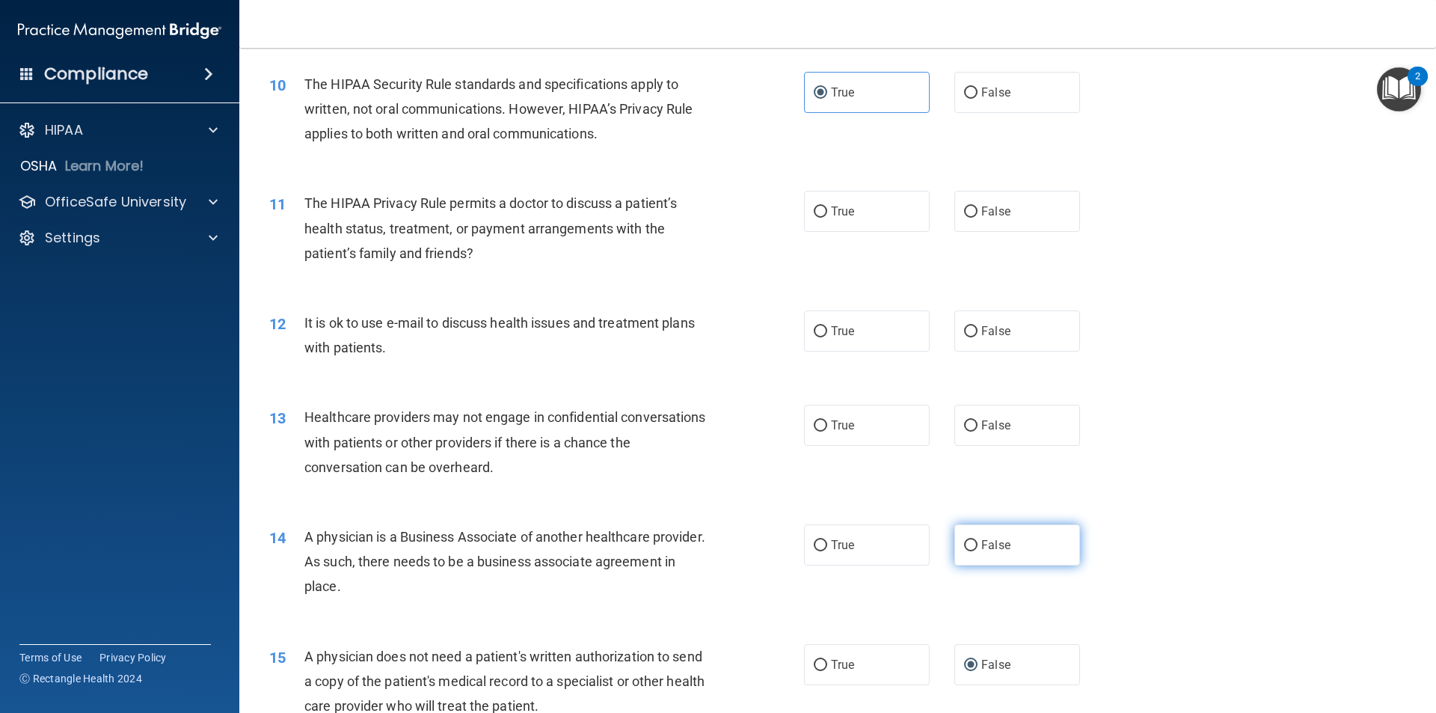
click at [964, 546] on input "False" at bounding box center [970, 545] width 13 height 11
radio input "true"
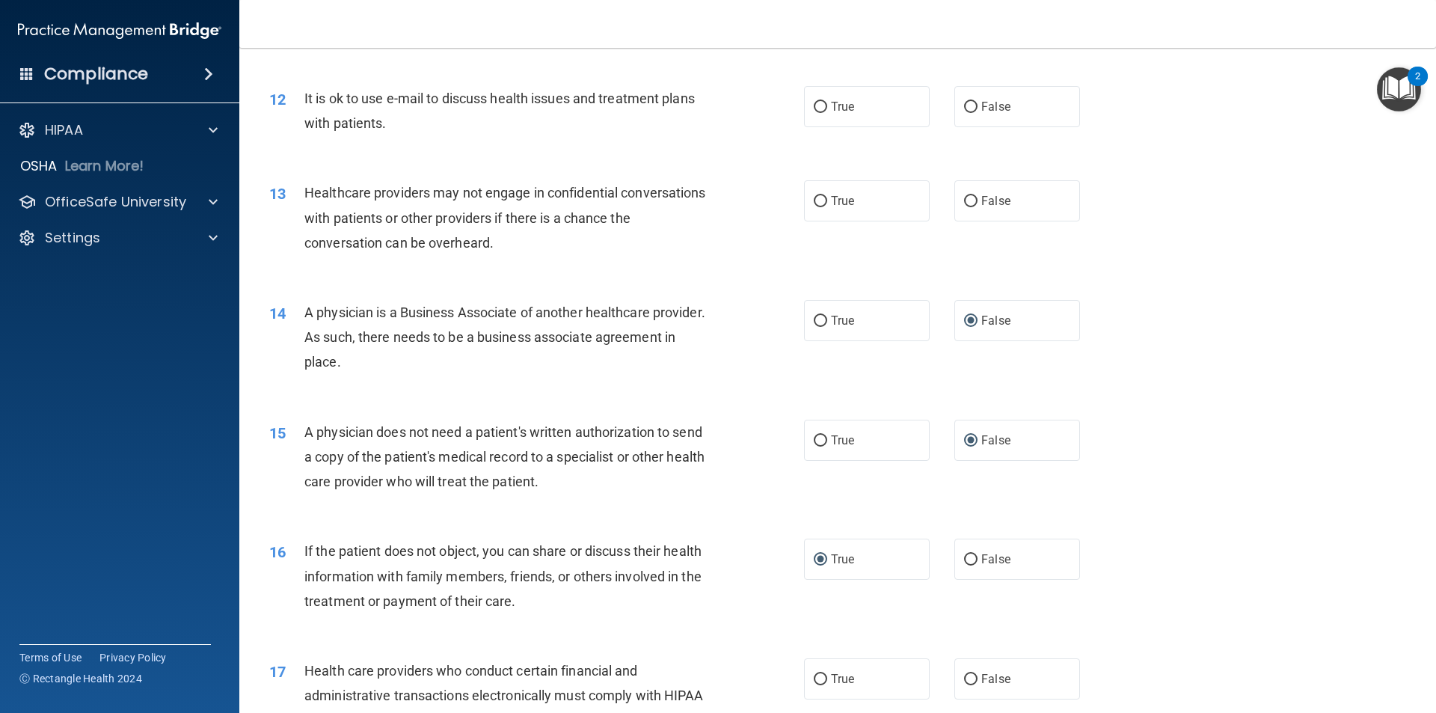
scroll to position [1346, 0]
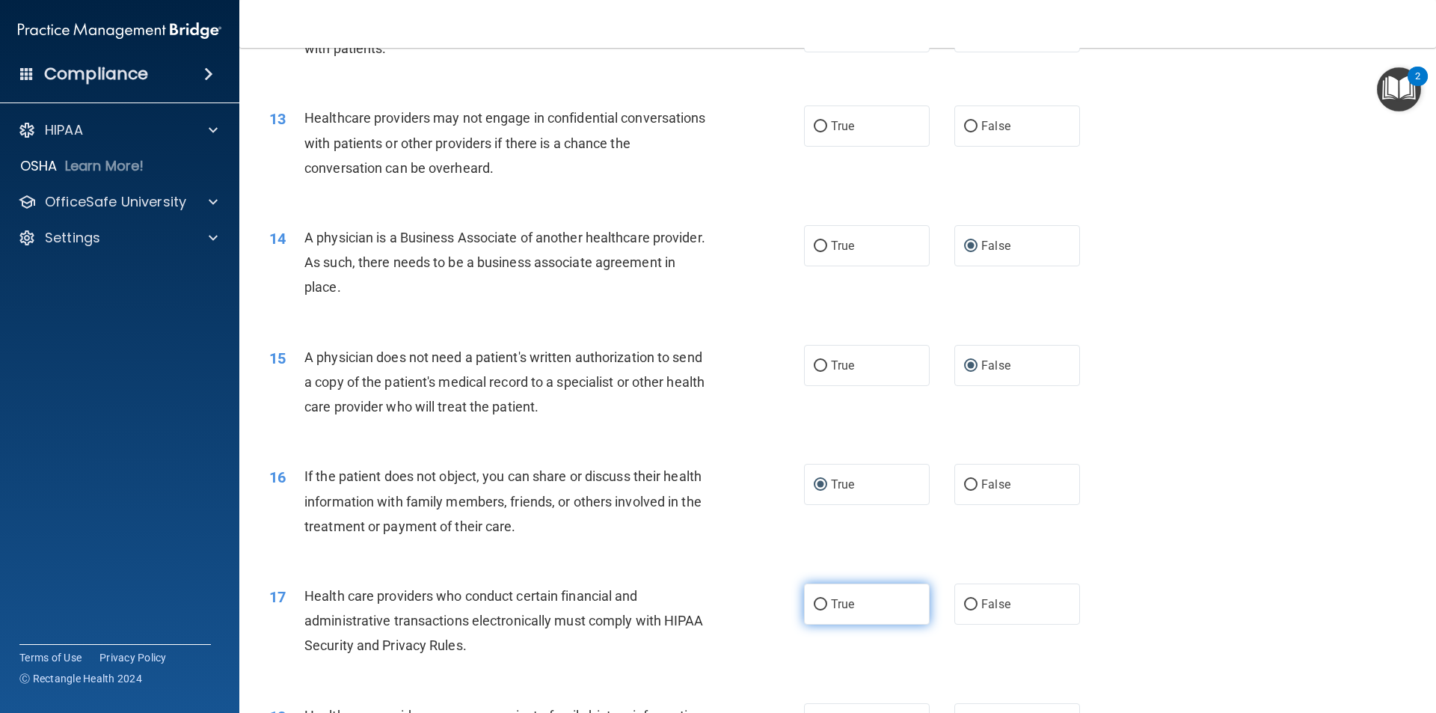
click at [814, 601] on input "True" at bounding box center [820, 604] width 13 height 11
radio input "true"
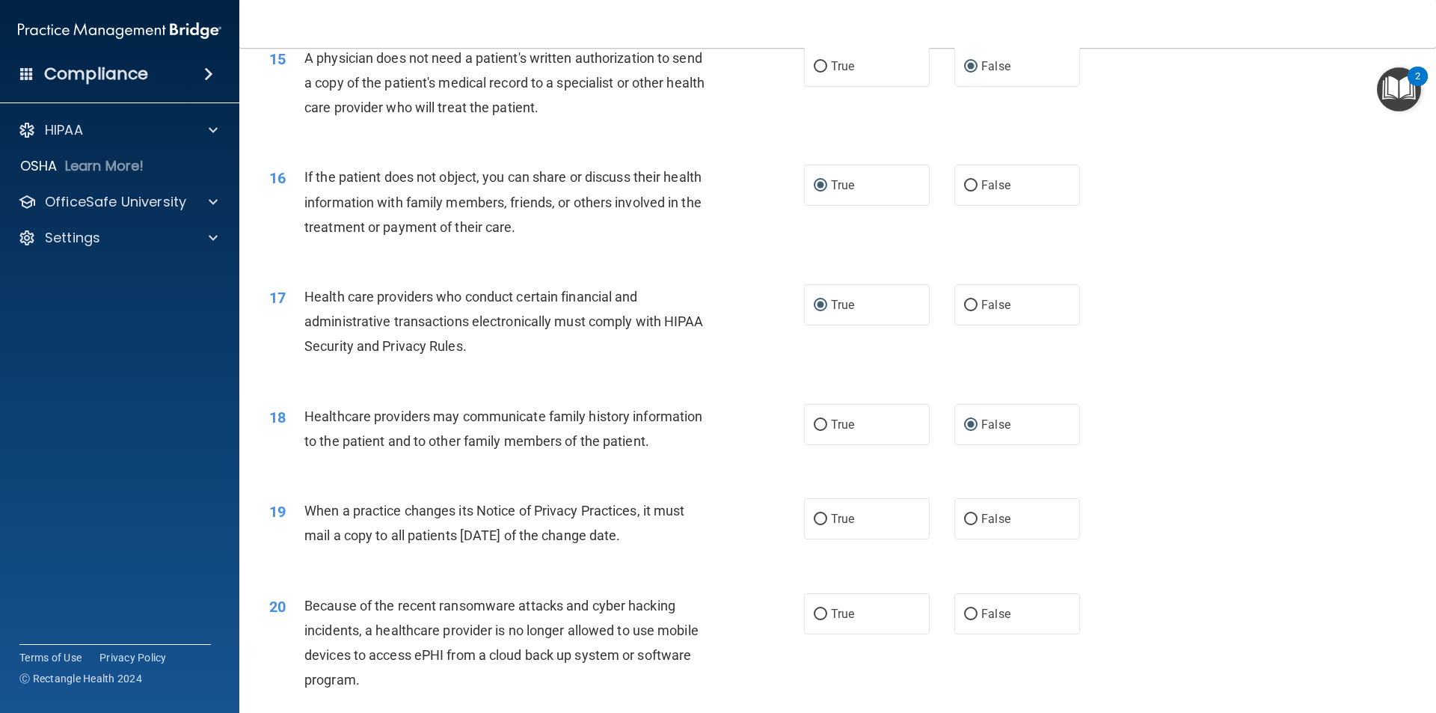
scroll to position [1720, 0]
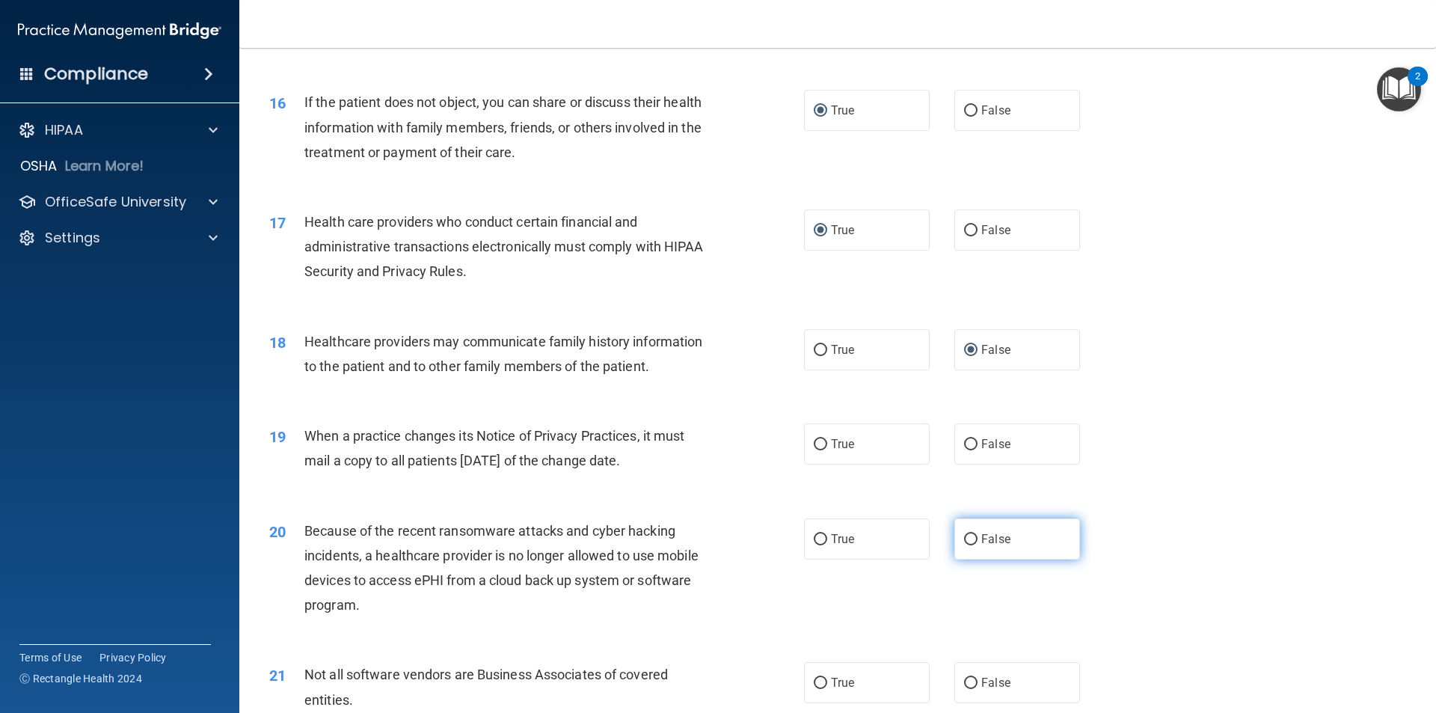
click at [964, 542] on input "False" at bounding box center [970, 539] width 13 height 11
radio input "true"
click at [825, 687] on label "True" at bounding box center [867, 682] width 126 height 41
click at [825, 687] on input "True" at bounding box center [820, 683] width 13 height 11
radio input "true"
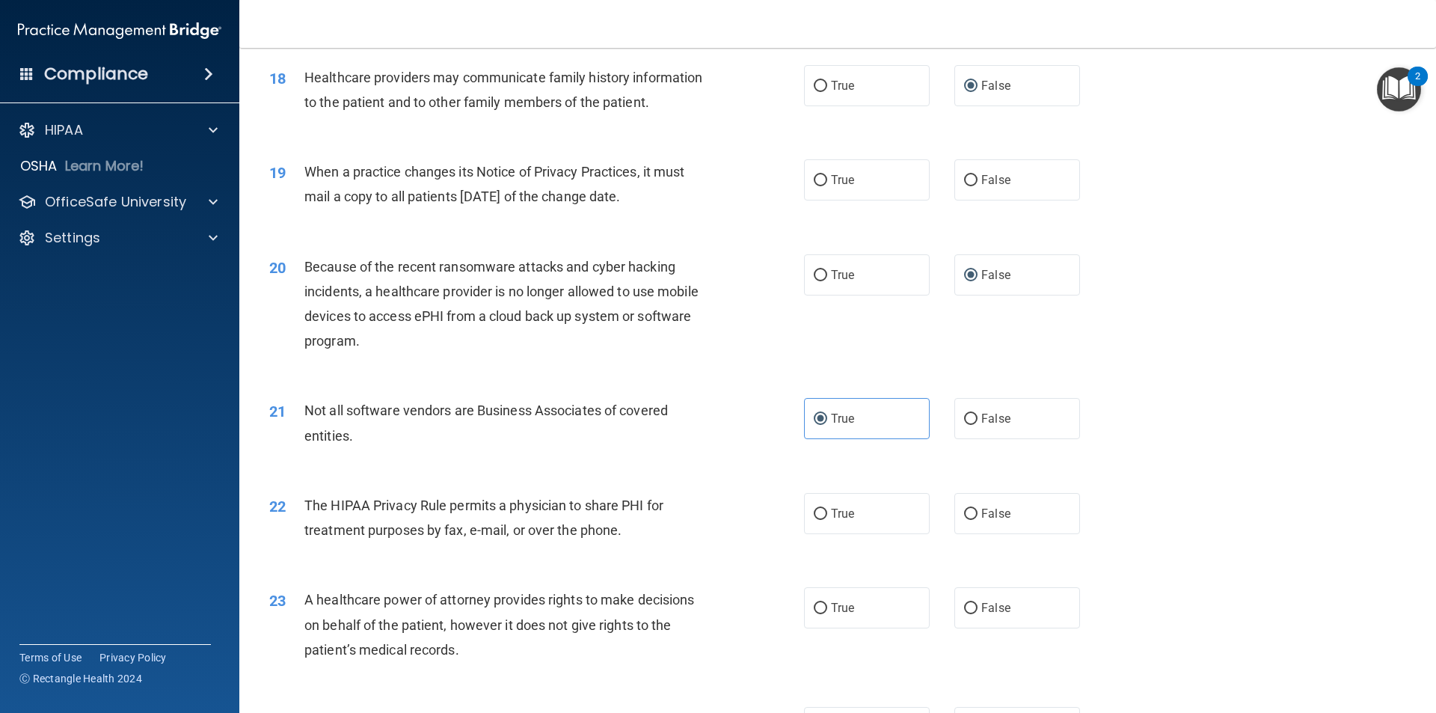
scroll to position [2020, 0]
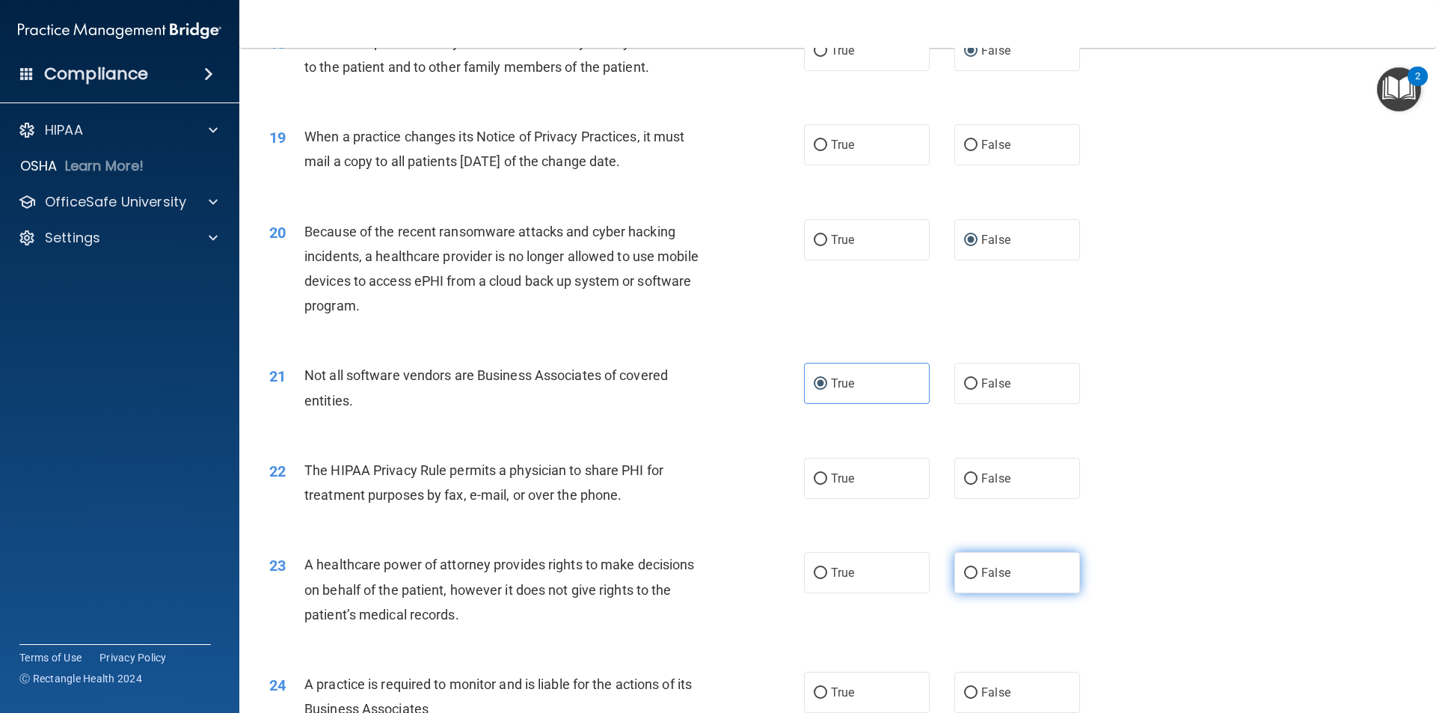
click at [964, 571] on input "False" at bounding box center [970, 573] width 13 height 11
radio input "true"
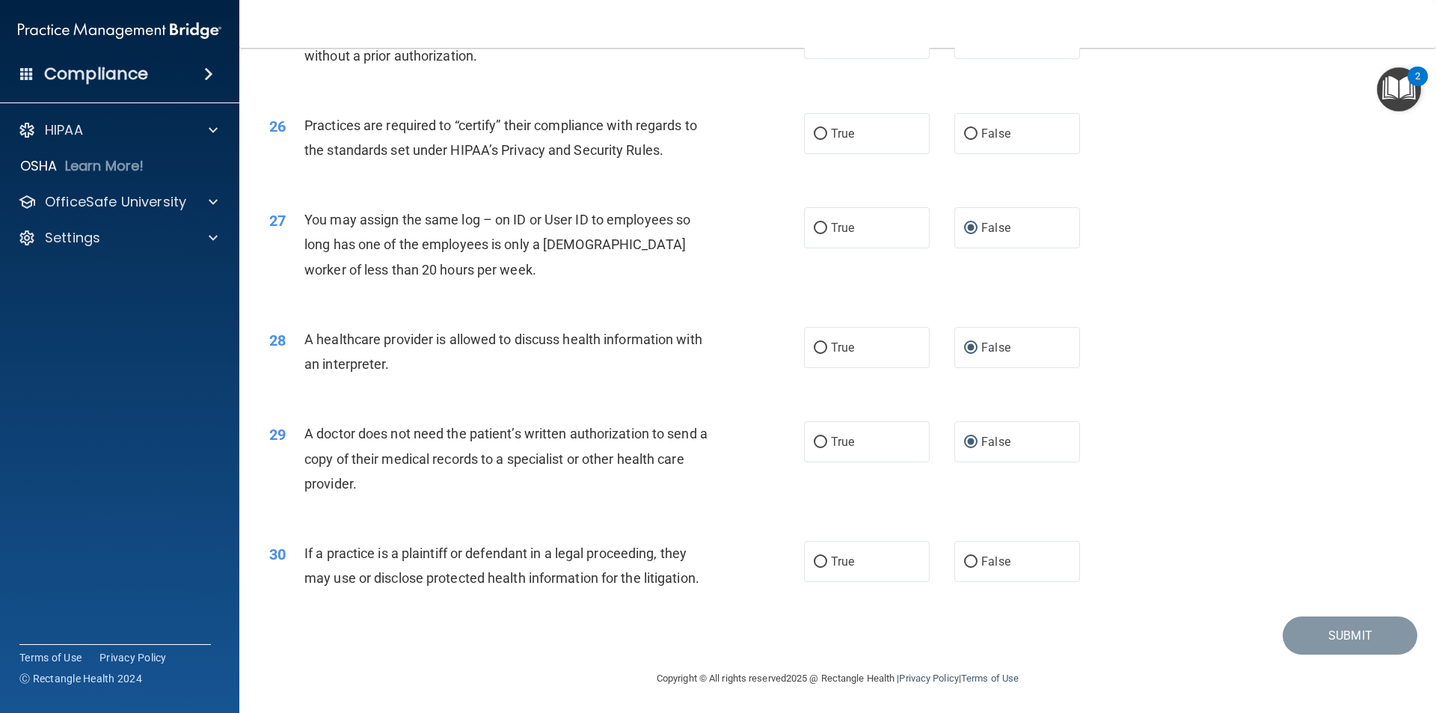
scroll to position [2769, 0]
click at [814, 560] on input "True" at bounding box center [820, 560] width 13 height 11
radio input "true"
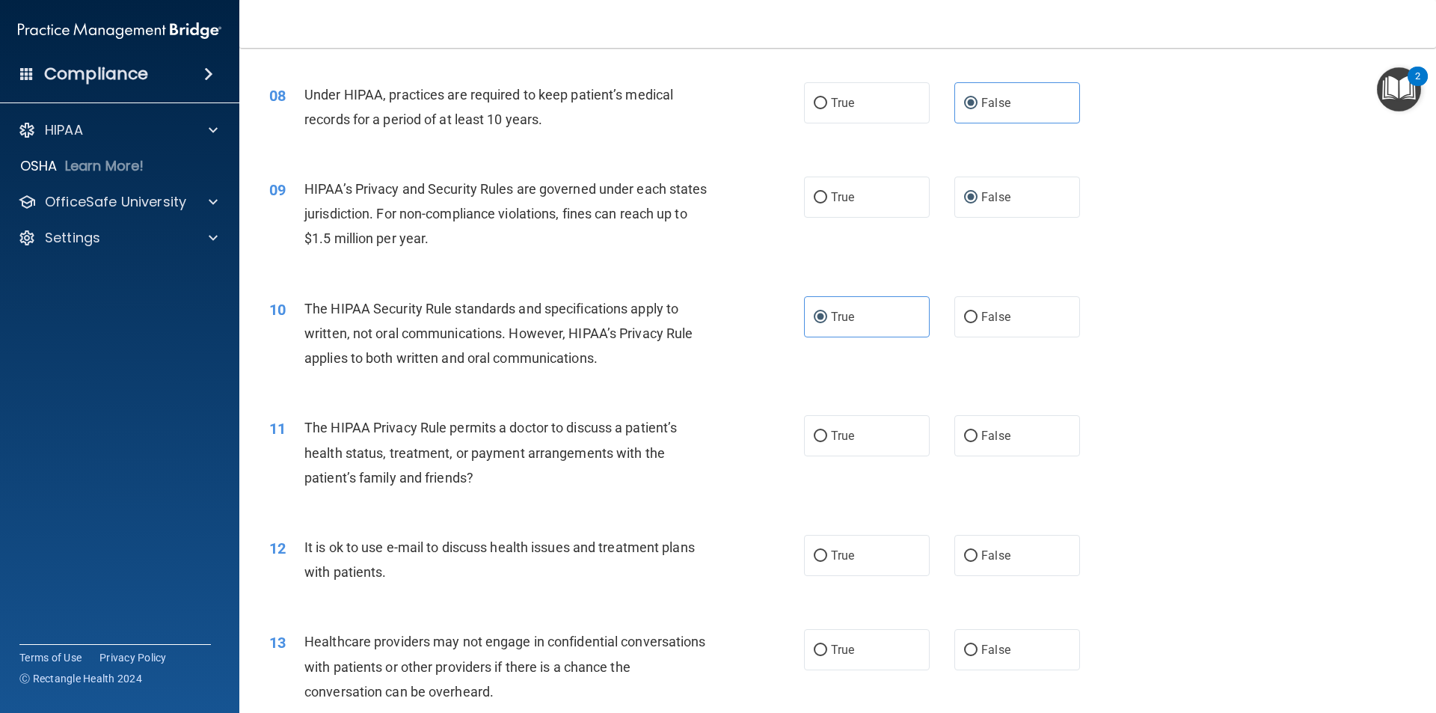
scroll to position [898, 0]
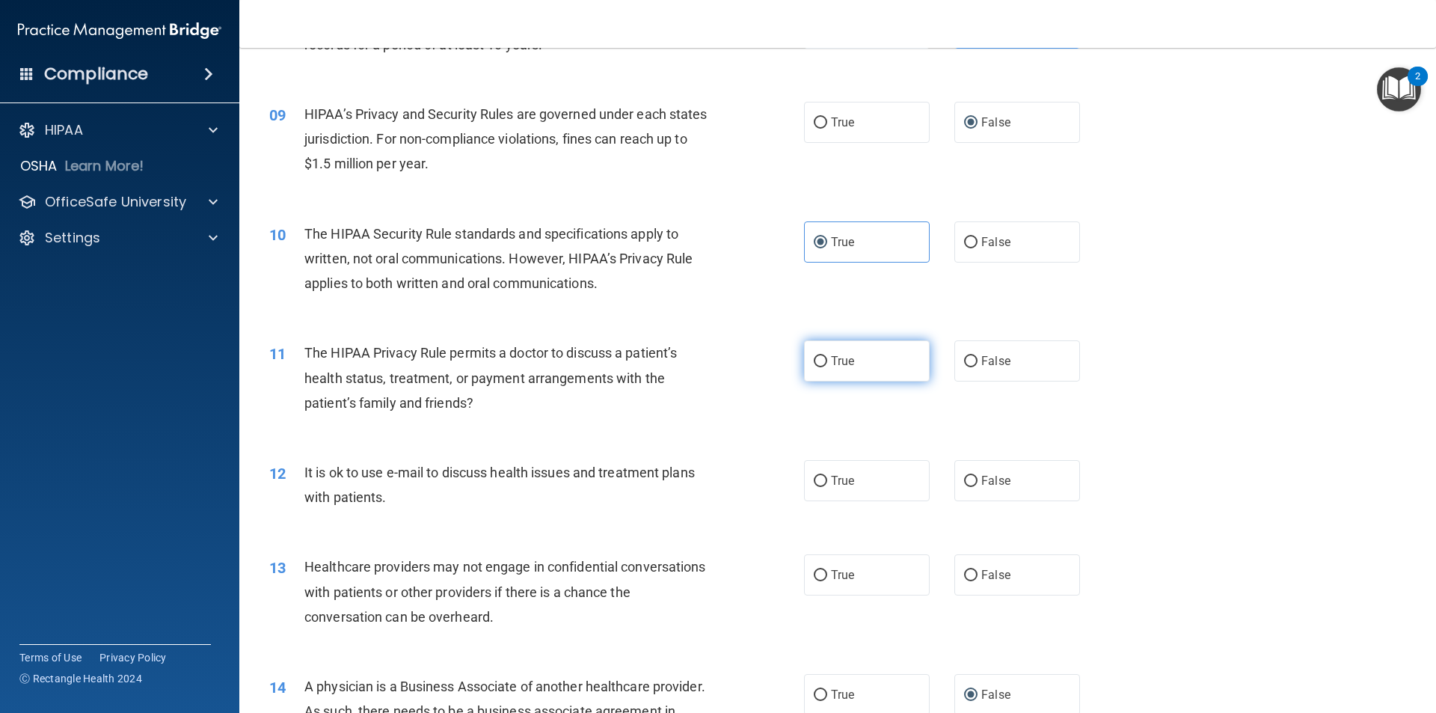
click at [814, 362] on input "True" at bounding box center [820, 361] width 13 height 11
radio input "true"
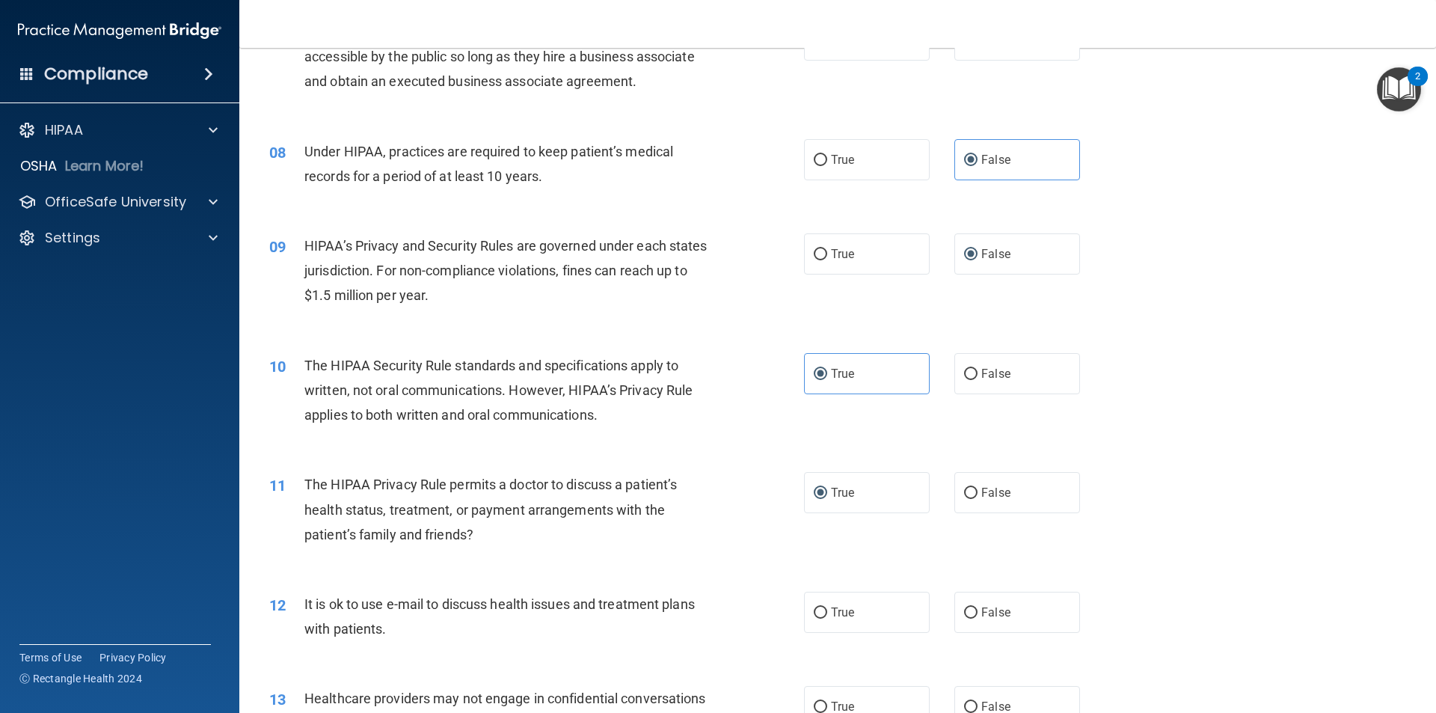
scroll to position [823, 0]
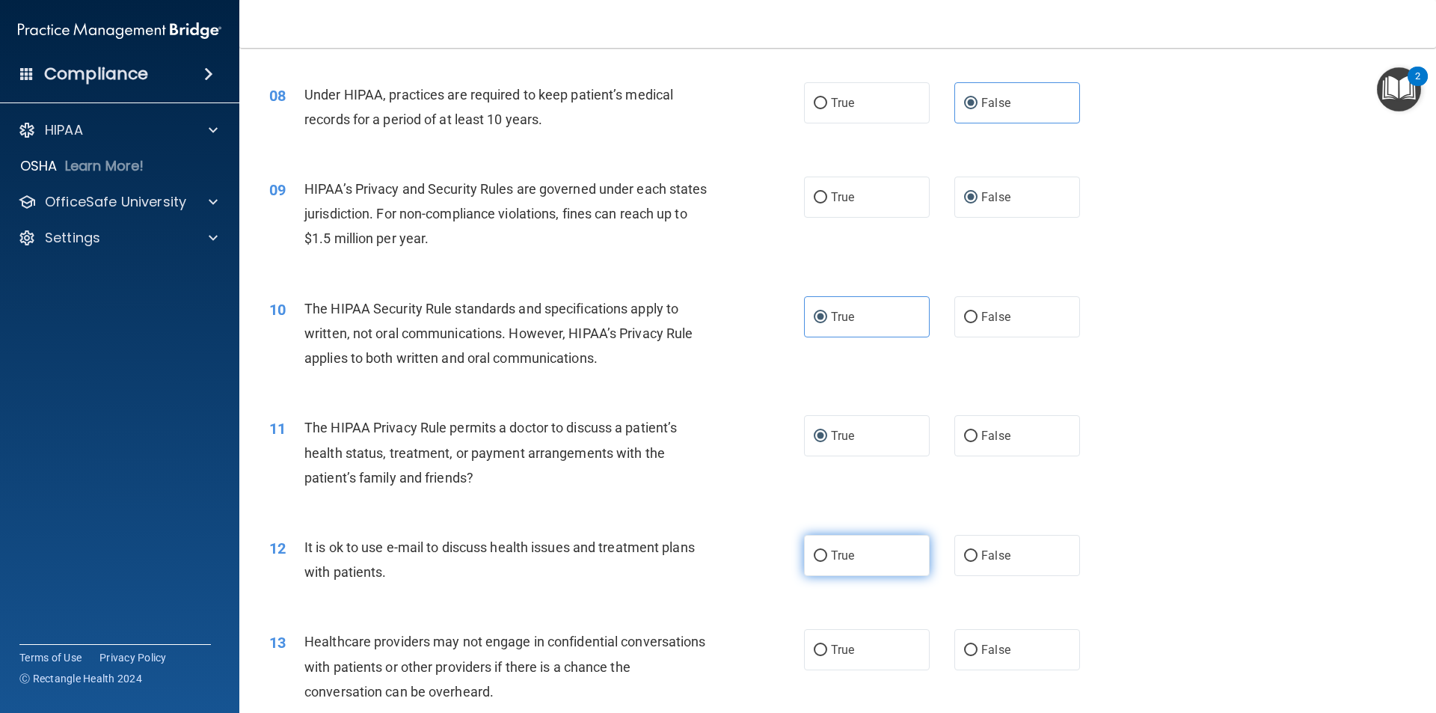
click at [818, 554] on input "True" at bounding box center [820, 556] width 13 height 11
radio input "true"
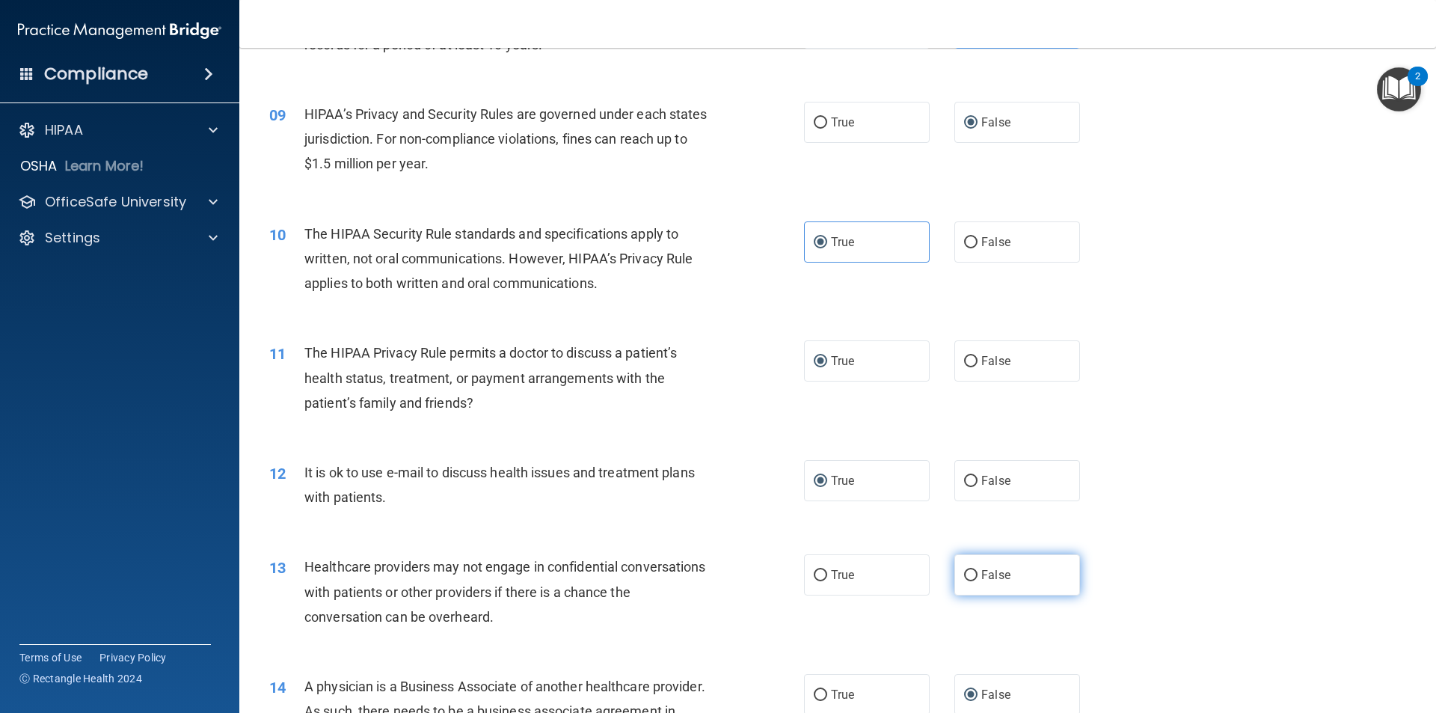
click at [963, 582] on label "False" at bounding box center [1017, 574] width 126 height 41
click at [964, 581] on input "False" at bounding box center [970, 575] width 13 height 11
radio input "true"
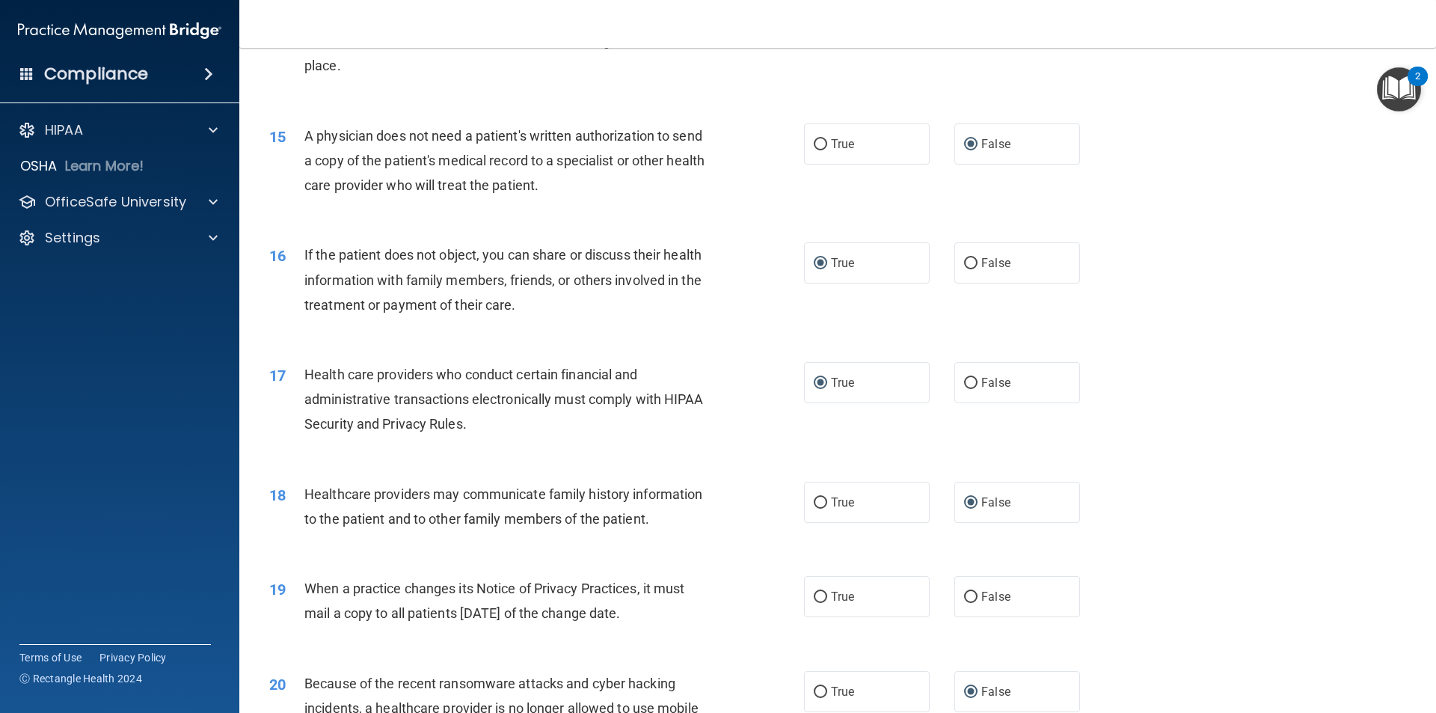
scroll to position [1571, 0]
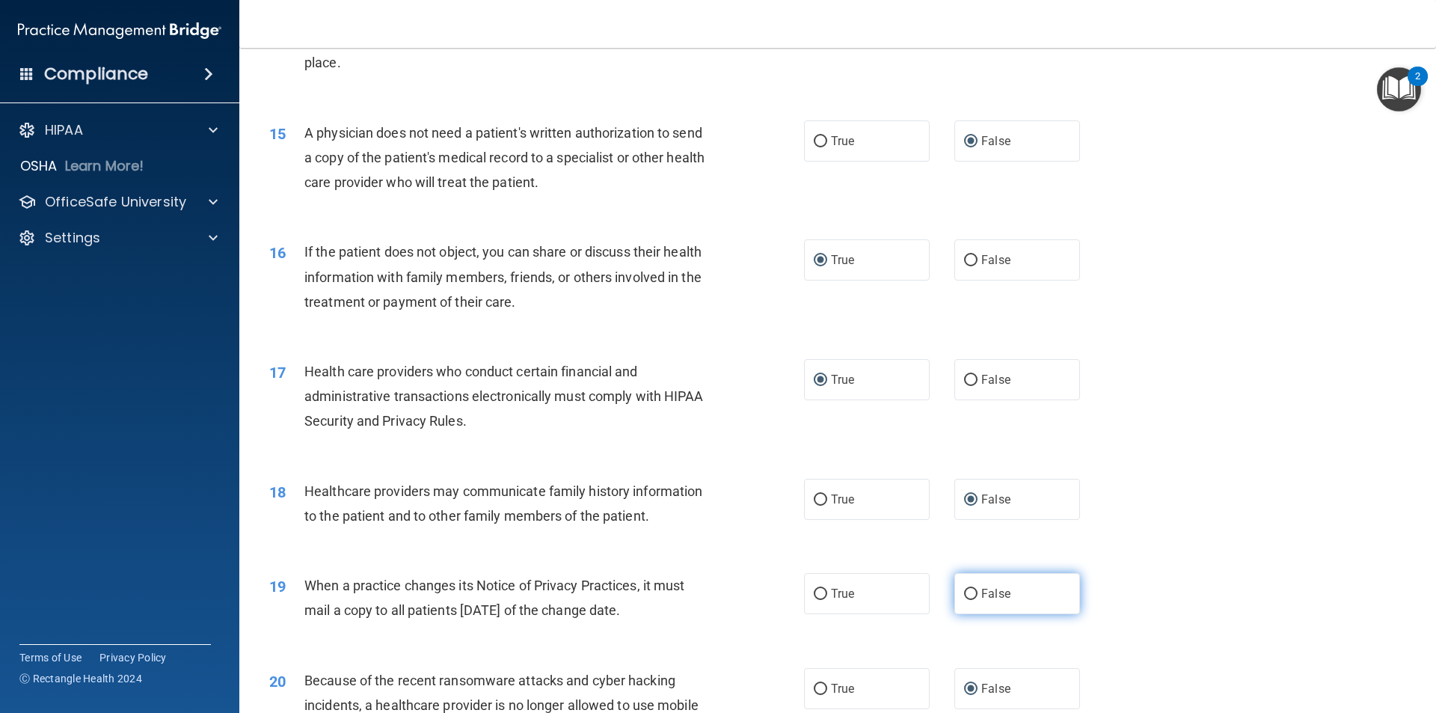
click at [964, 597] on input "False" at bounding box center [970, 594] width 13 height 11
radio input "true"
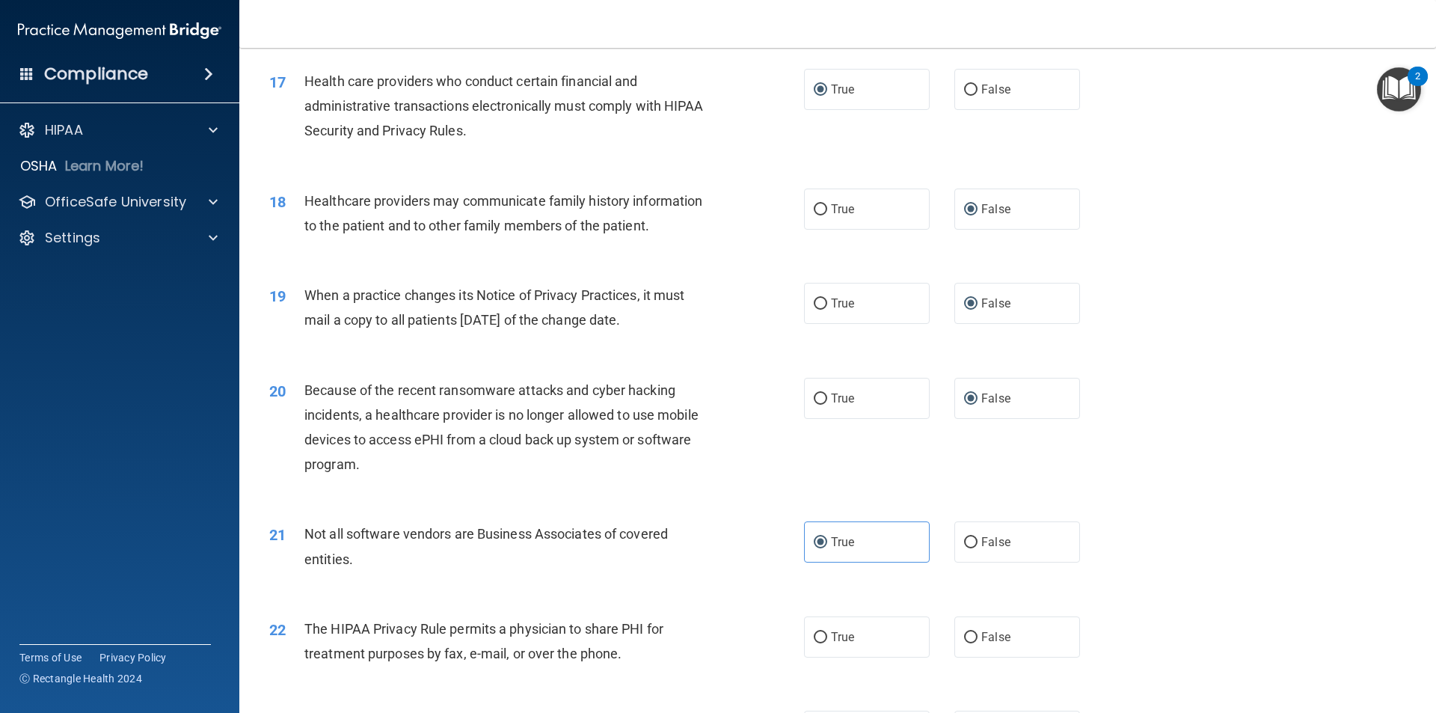
scroll to position [1945, 0]
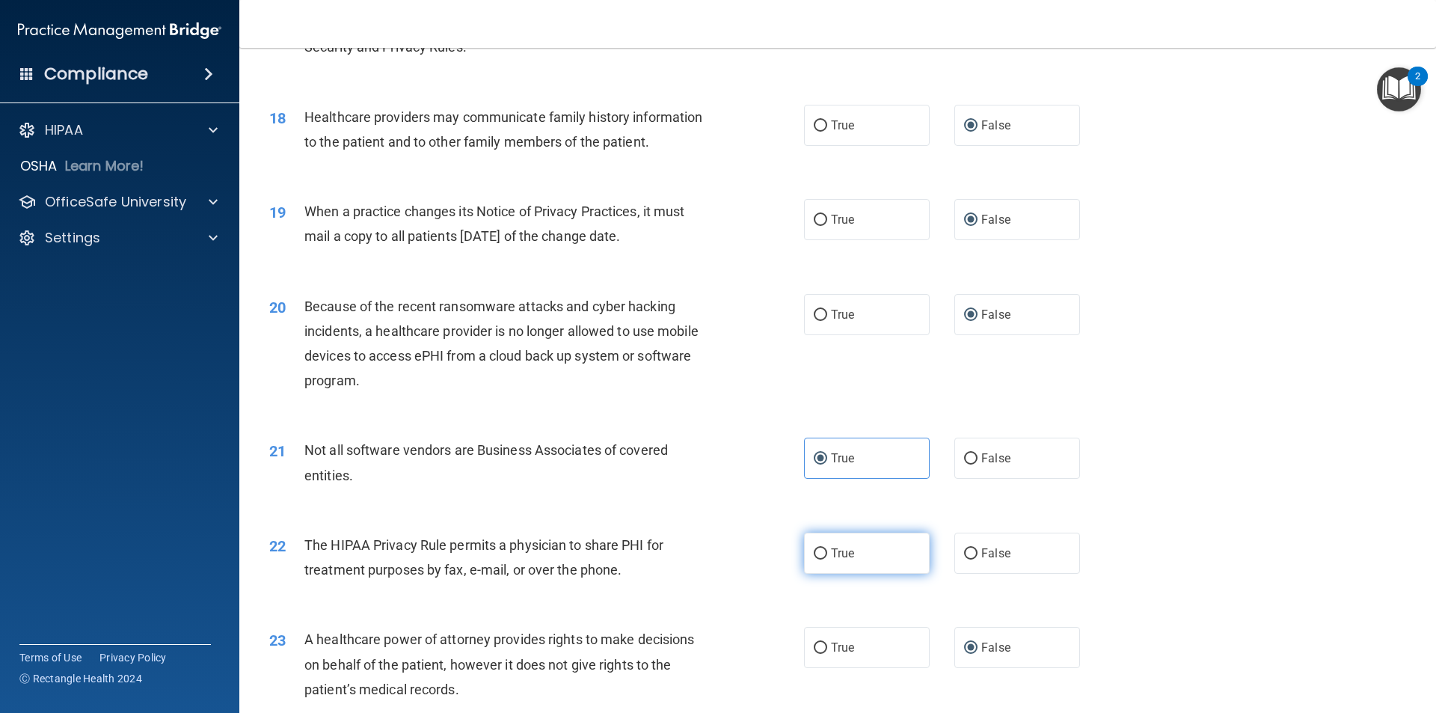
click at [814, 551] on input "True" at bounding box center [820, 553] width 13 height 11
radio input "true"
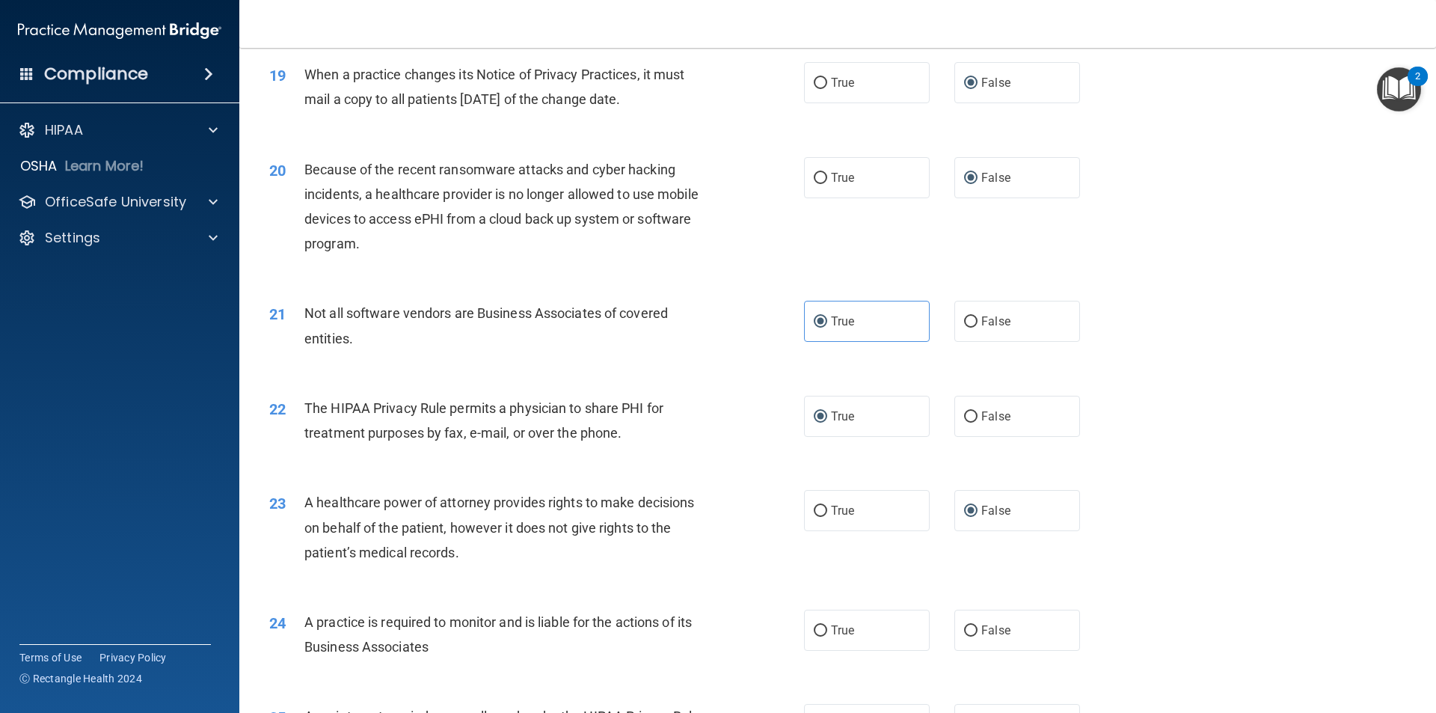
scroll to position [2094, 0]
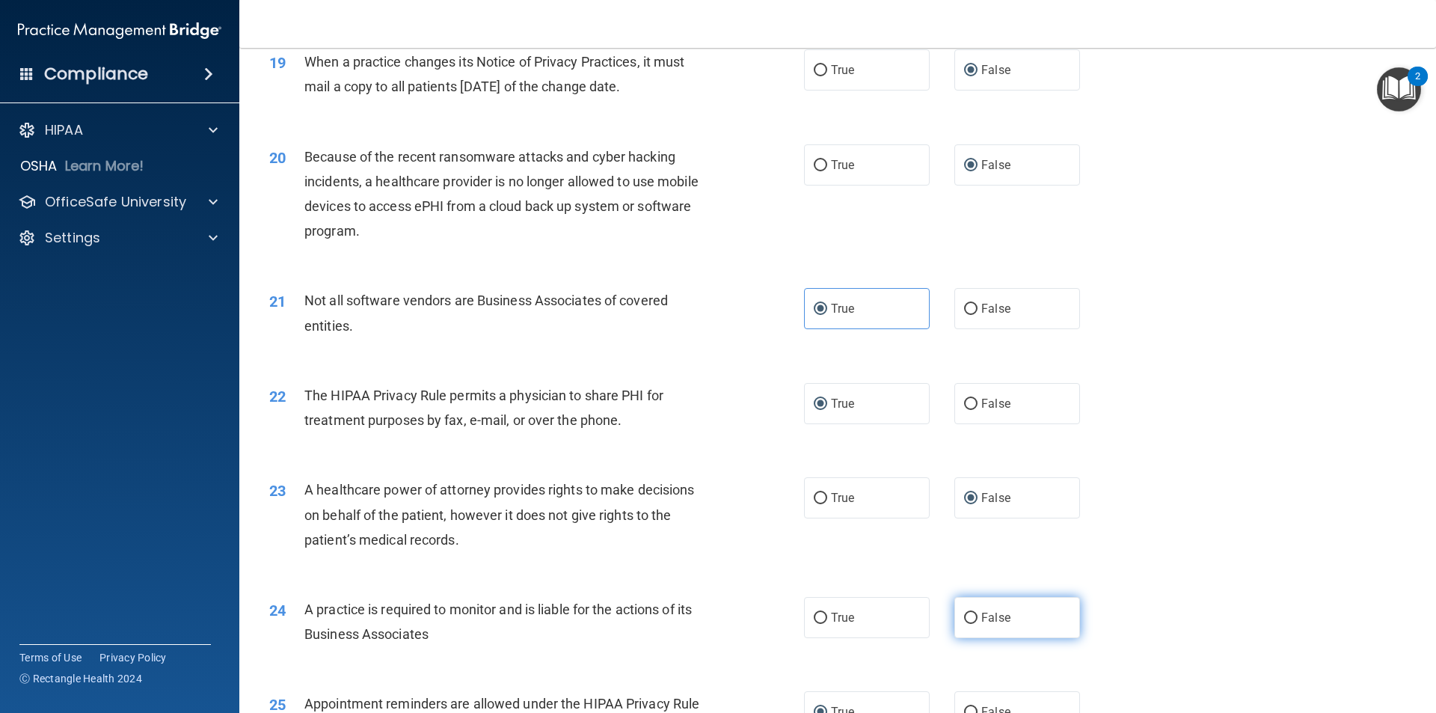
click at [964, 619] on input "False" at bounding box center [970, 618] width 13 height 11
radio input "true"
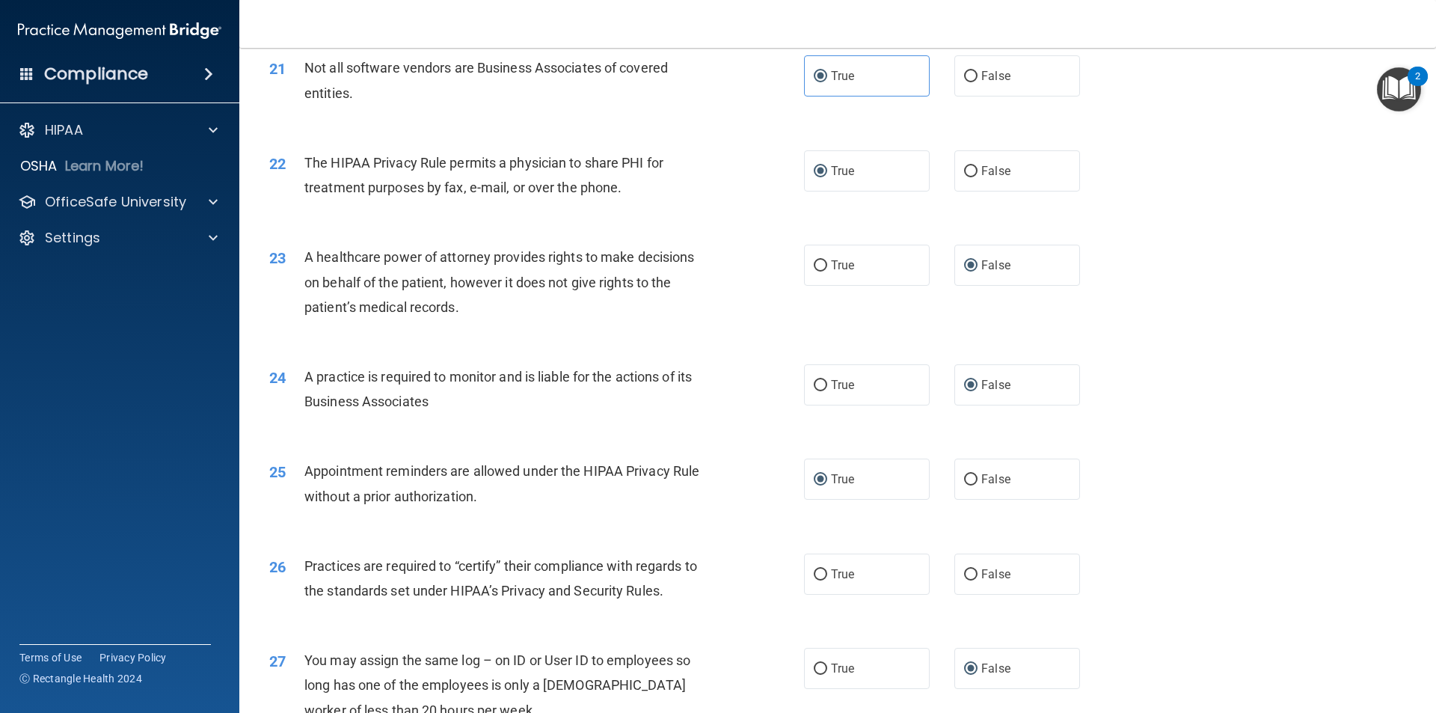
scroll to position [2394, 0]
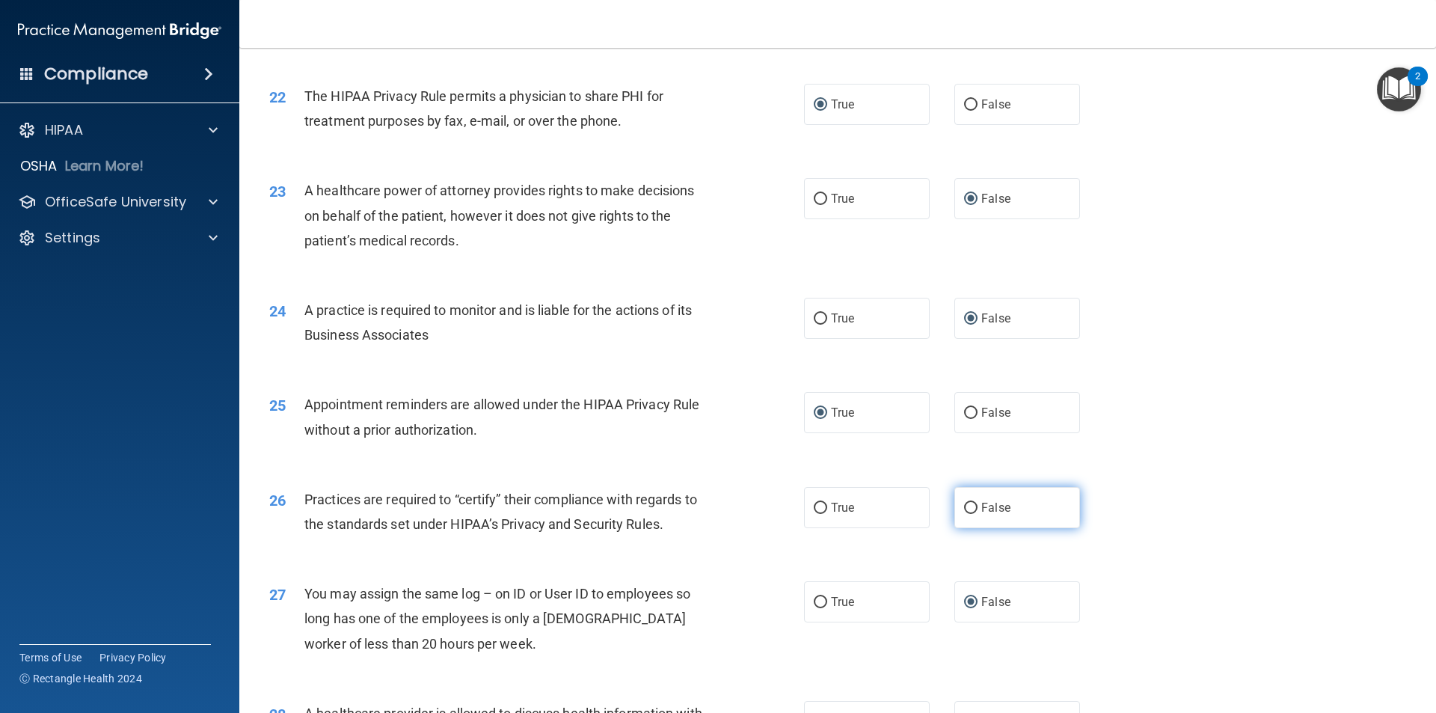
click at [964, 503] on input "False" at bounding box center [970, 508] width 13 height 11
radio input "true"
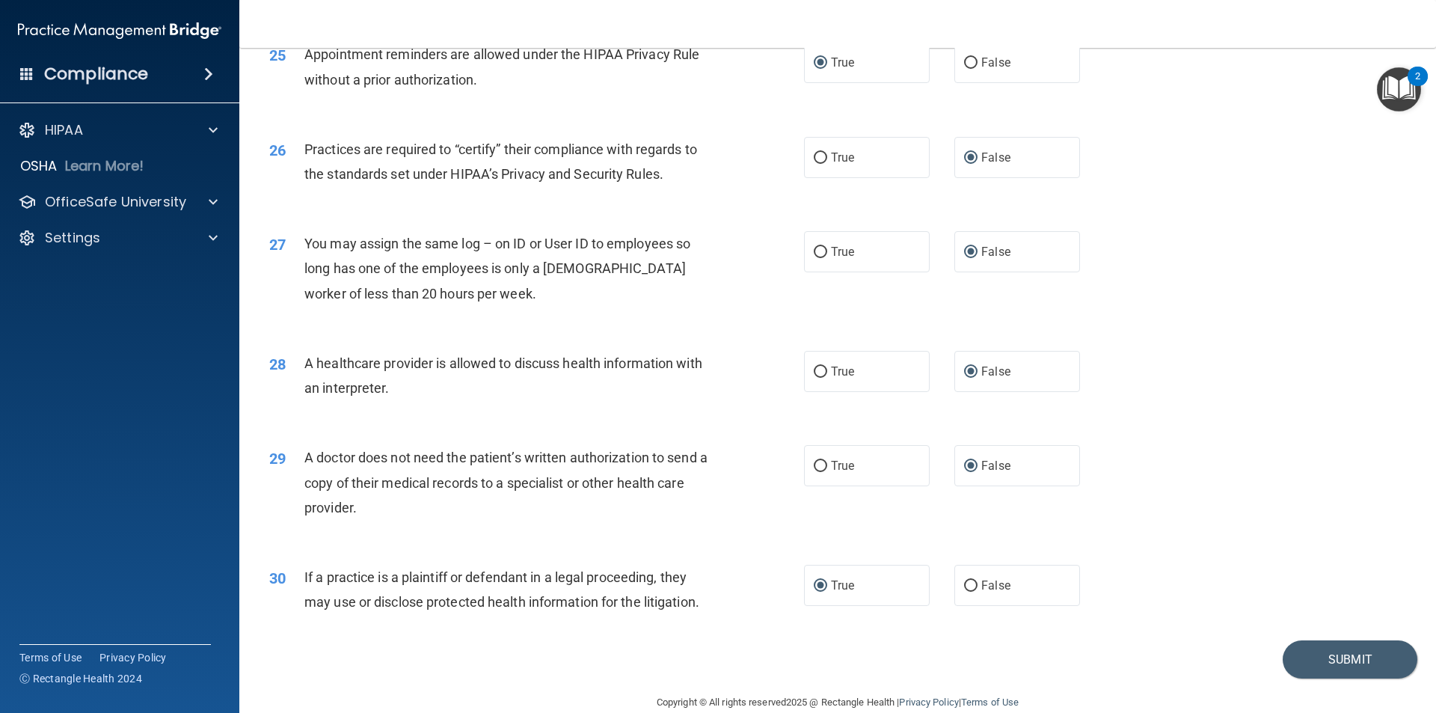
scroll to position [2727, 0]
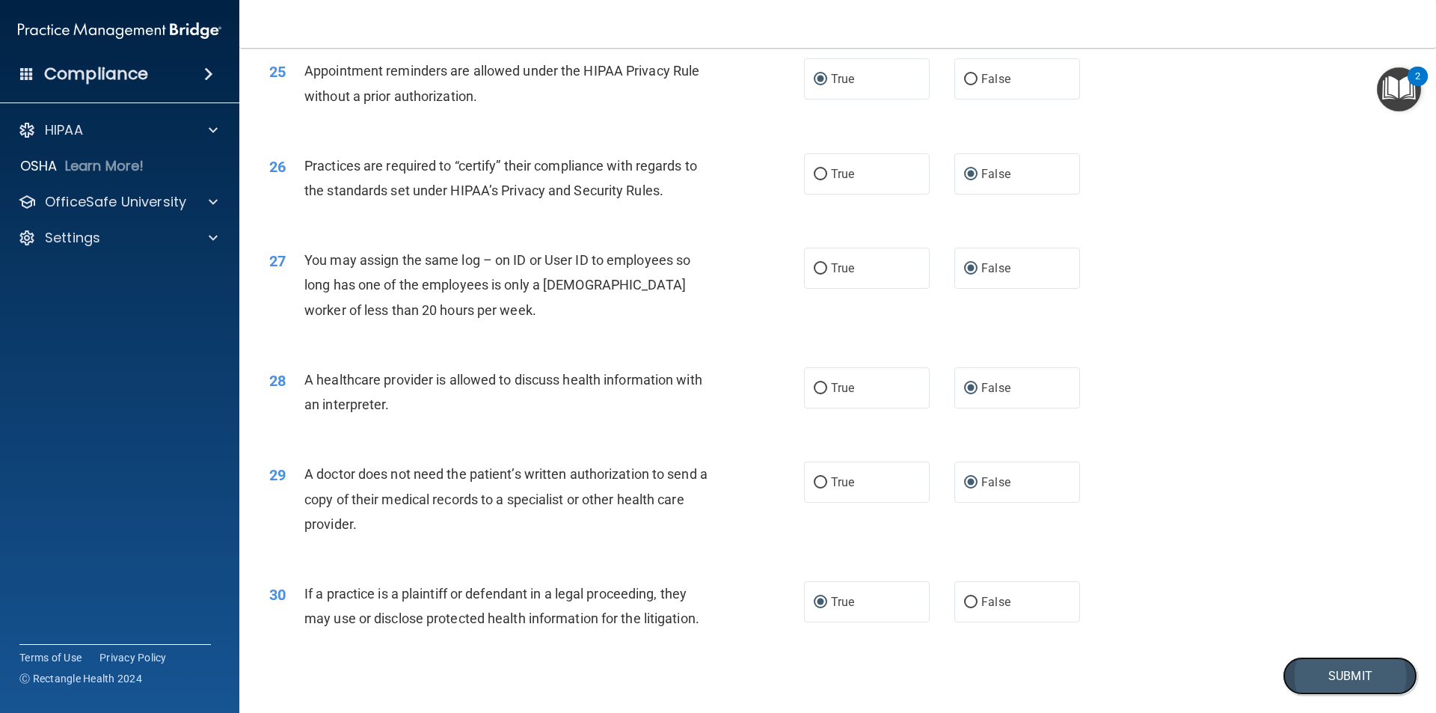
click at [1350, 675] on button "Submit" at bounding box center [1350, 676] width 135 height 38
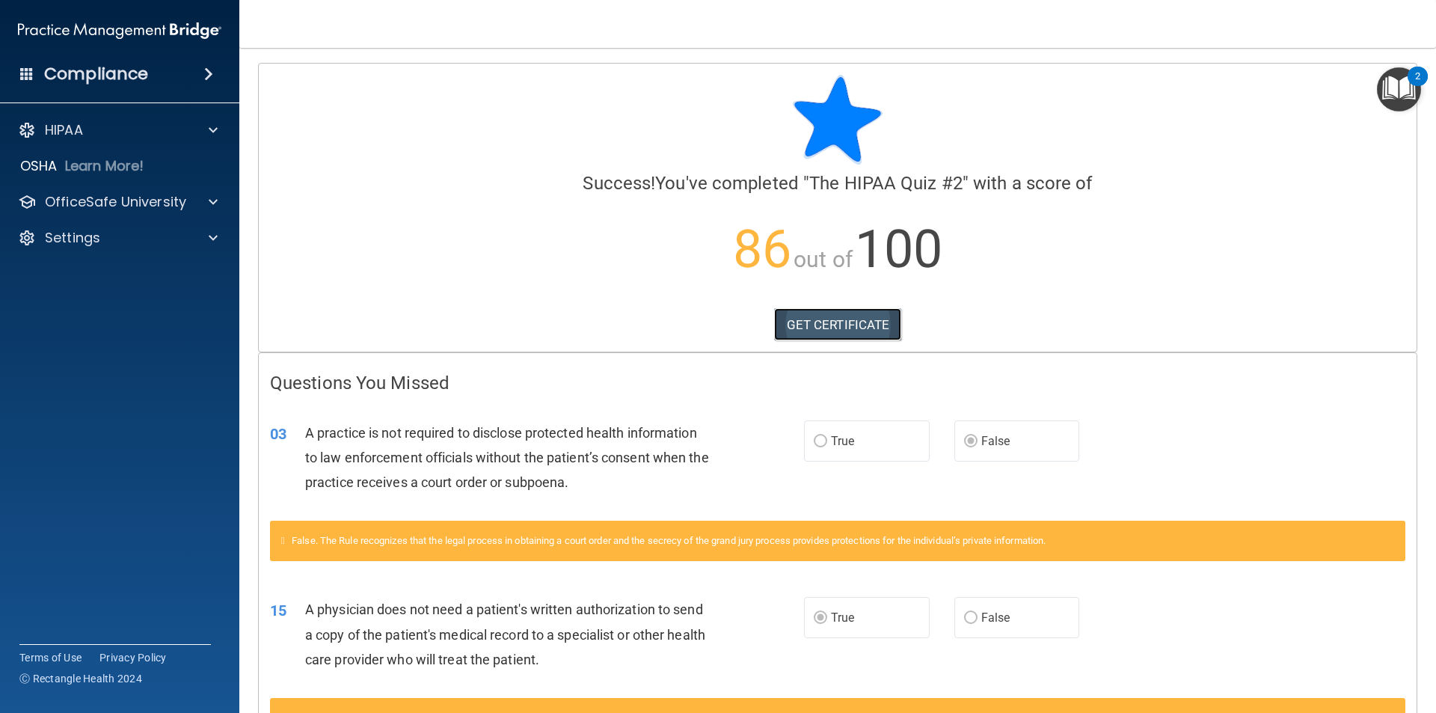
click at [821, 327] on link "GET CERTIFICATE" at bounding box center [838, 324] width 128 height 33
click at [157, 206] on p "OfficeSafe University" at bounding box center [115, 202] width 141 height 18
click at [141, 236] on div "HIPAA Training" at bounding box center [112, 237] width 204 height 15
